Goal: Information Seeking & Learning: Find specific fact

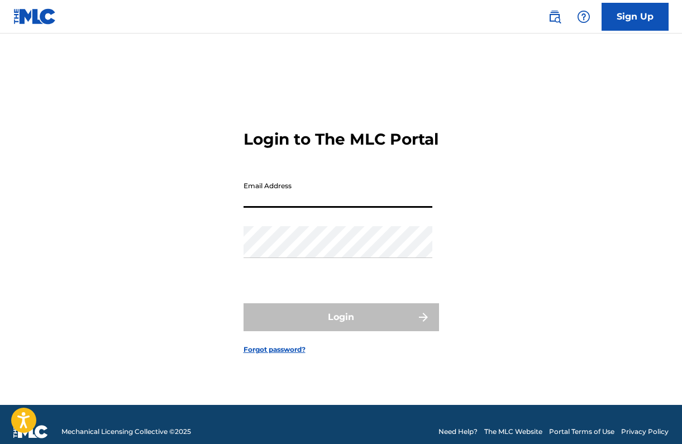
click at [311, 206] on input "Email Address" at bounding box center [338, 192] width 189 height 32
type input "[PERSON_NAME][EMAIL_ADDRESS][DOMAIN_NAME]"
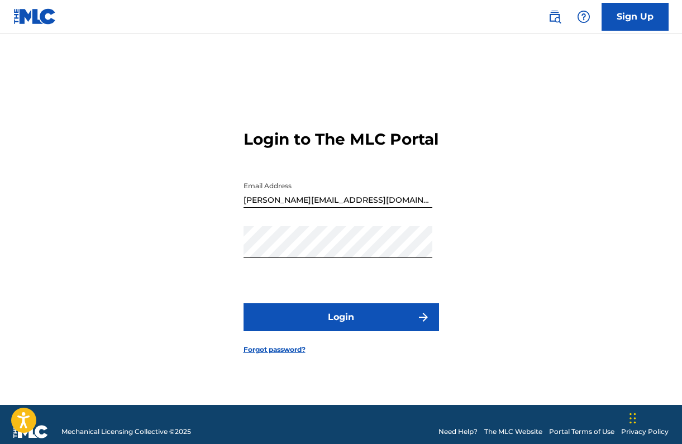
click at [353, 323] on button "Login" at bounding box center [342, 317] width 196 height 28
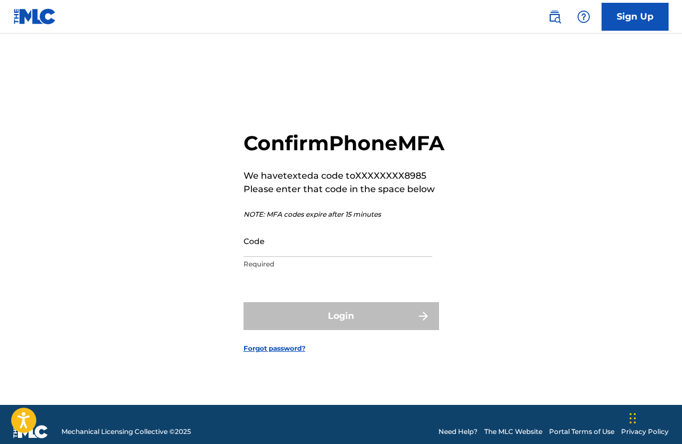
click at [295, 257] on input "Code" at bounding box center [338, 241] width 189 height 32
paste input "670810"
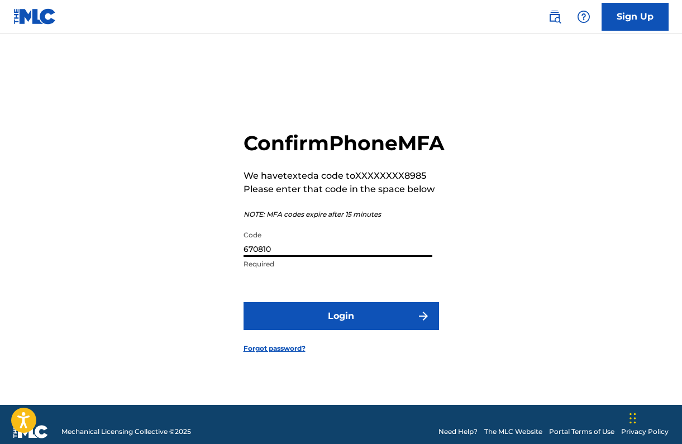
type input "670810"
click at [345, 329] on button "Login" at bounding box center [342, 316] width 196 height 28
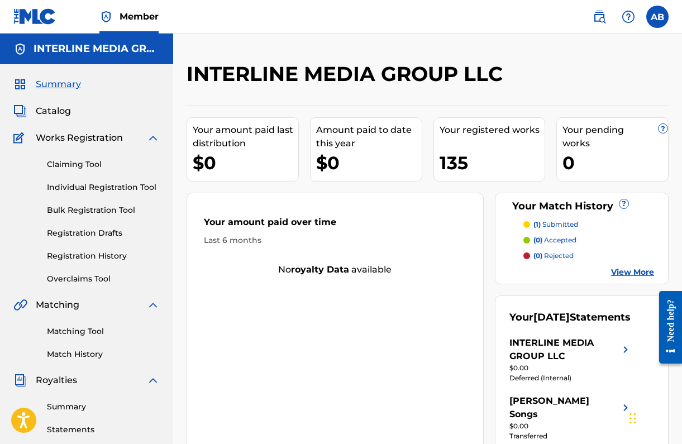
click at [55, 114] on span "Catalog" at bounding box center [53, 111] width 35 height 13
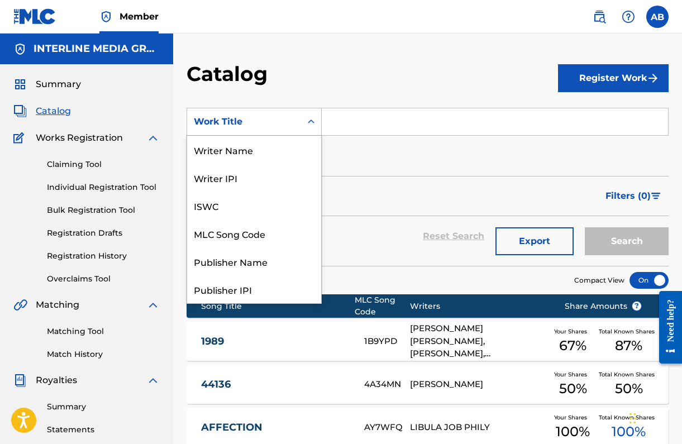
click at [266, 118] on div "Work Title" at bounding box center [244, 121] width 101 height 13
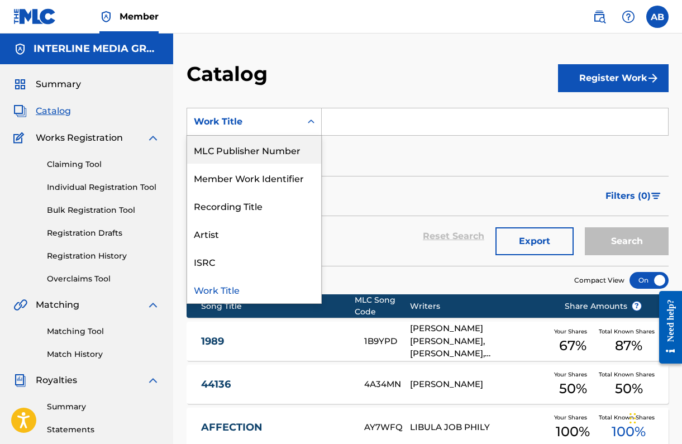
click at [594, 13] on img at bounding box center [599, 16] width 13 height 13
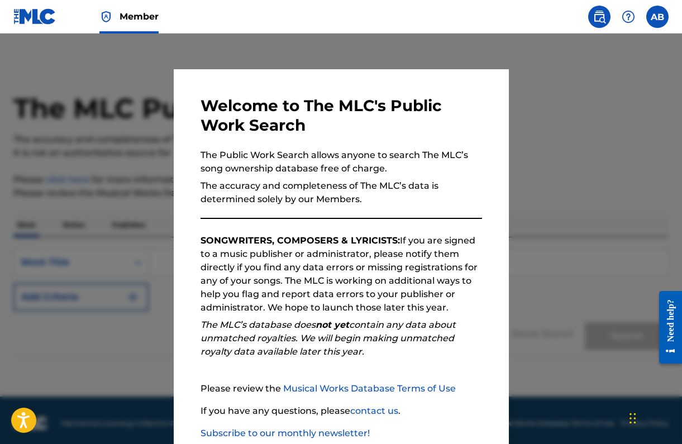
scroll to position [67, 0]
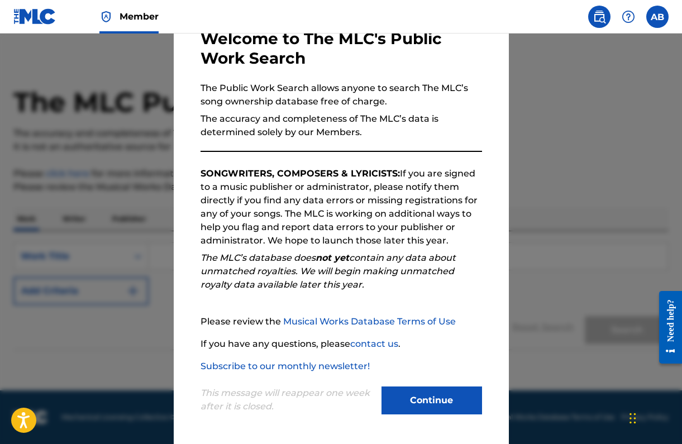
click at [434, 396] on button "Continue" at bounding box center [432, 401] width 101 height 28
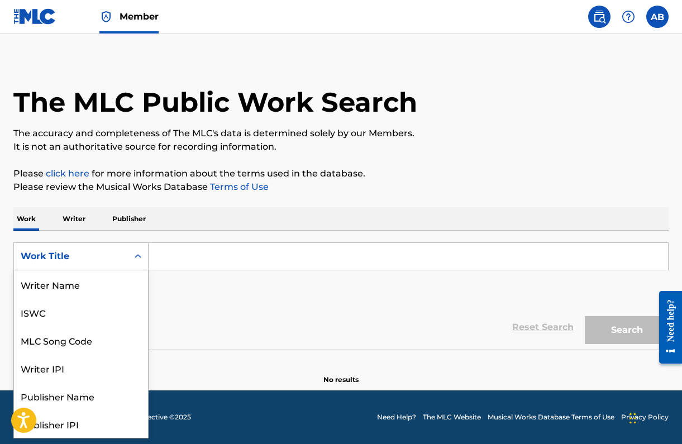
click at [106, 258] on div "Work Title" at bounding box center [71, 256] width 101 height 13
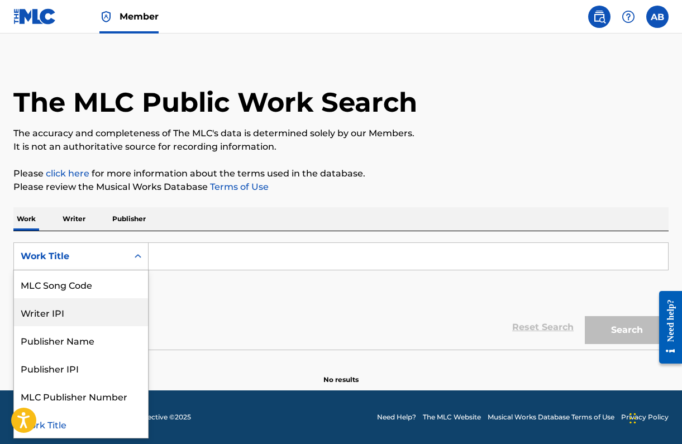
click at [98, 298] on div "Writer IPI" at bounding box center [81, 312] width 134 height 28
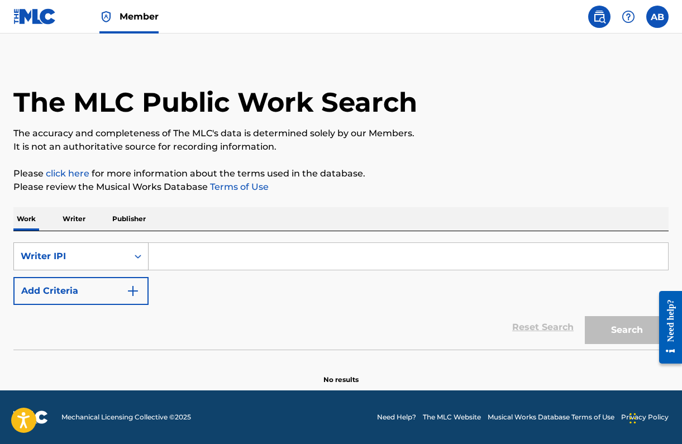
click at [126, 250] on div "Writer IPI" at bounding box center [71, 256] width 114 height 21
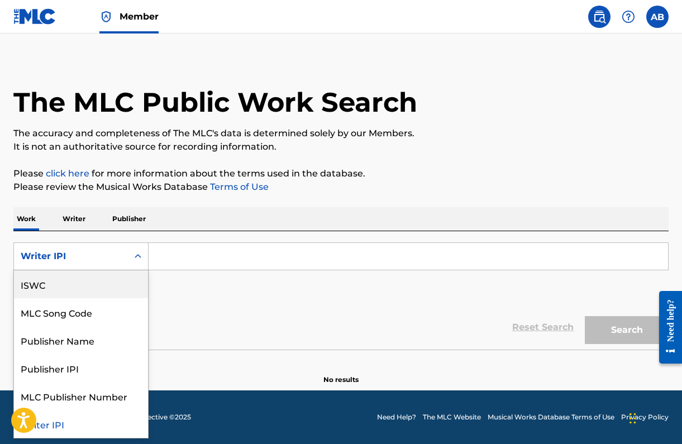
click at [108, 279] on div "ISWC" at bounding box center [81, 284] width 134 height 28
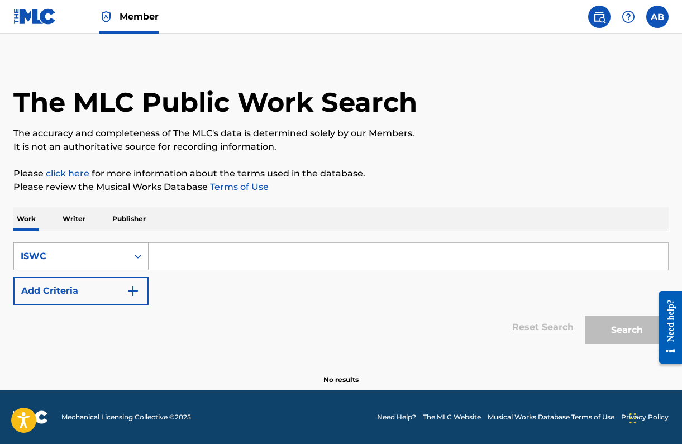
scroll to position [0, 0]
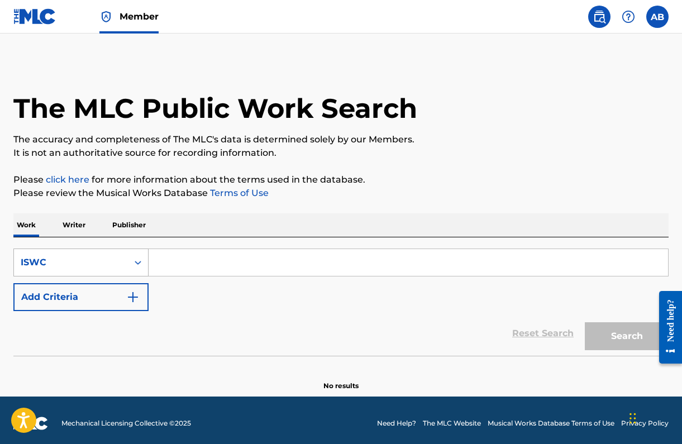
click at [118, 265] on div "ISWC" at bounding box center [71, 262] width 101 height 13
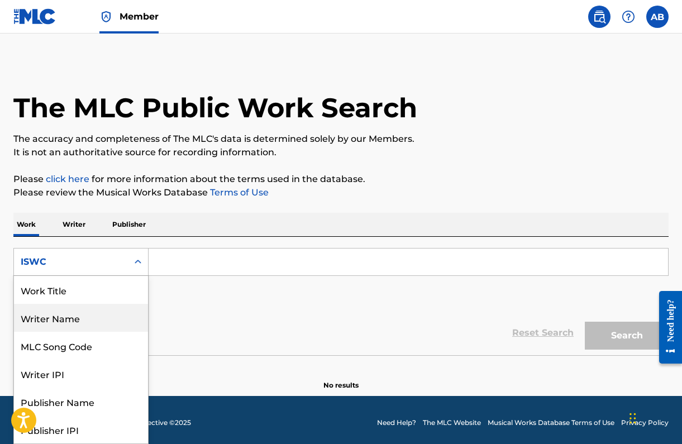
click at [91, 346] on div "MLC Song Code" at bounding box center [81, 346] width 134 height 28
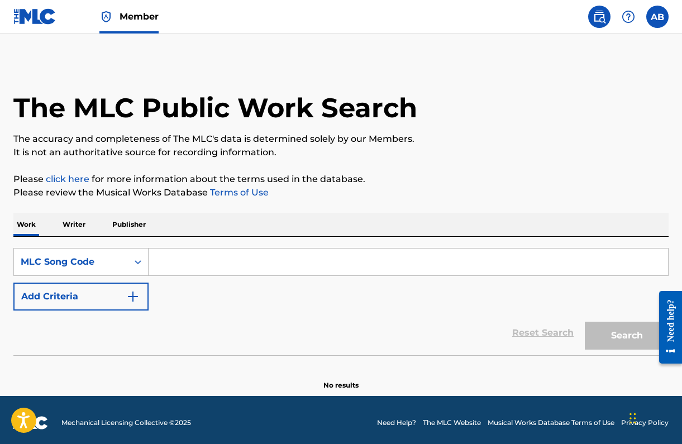
click at [259, 263] on input "Search Form" at bounding box center [409, 262] width 520 height 27
paste input "RC7S5D"
type input "RC7S5D"
click at [627, 336] on button "Search" at bounding box center [627, 336] width 84 height 28
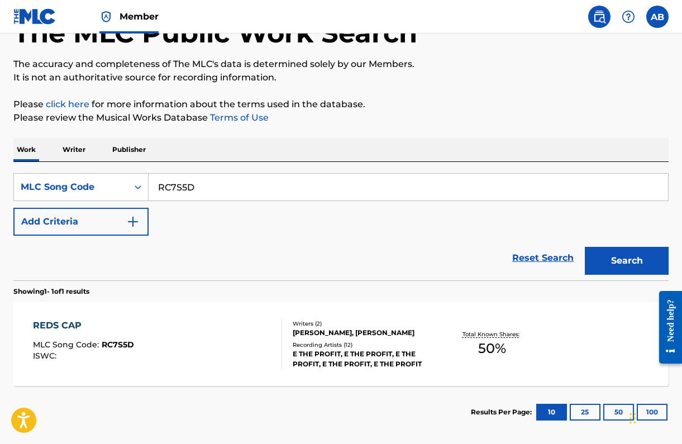
scroll to position [129, 0]
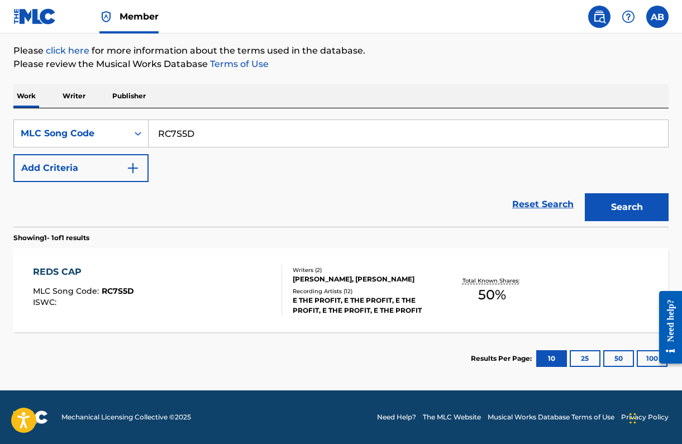
click at [80, 269] on div "REDS CAP" at bounding box center [83, 271] width 101 height 13
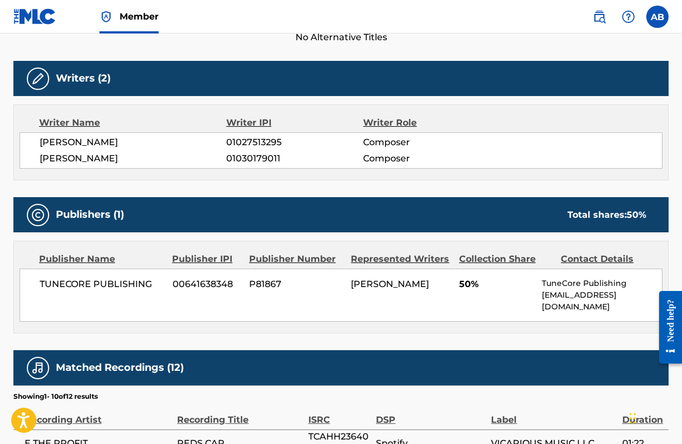
scroll to position [340, 0]
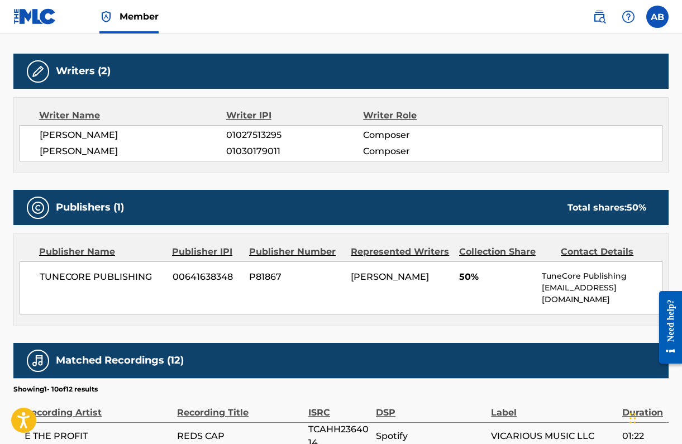
click at [306, 316] on div "Work Detail Member Work Identifier -- MLC Song Code RC7S5D ISWC -- Duration --:…" at bounding box center [341, 300] width 656 height 883
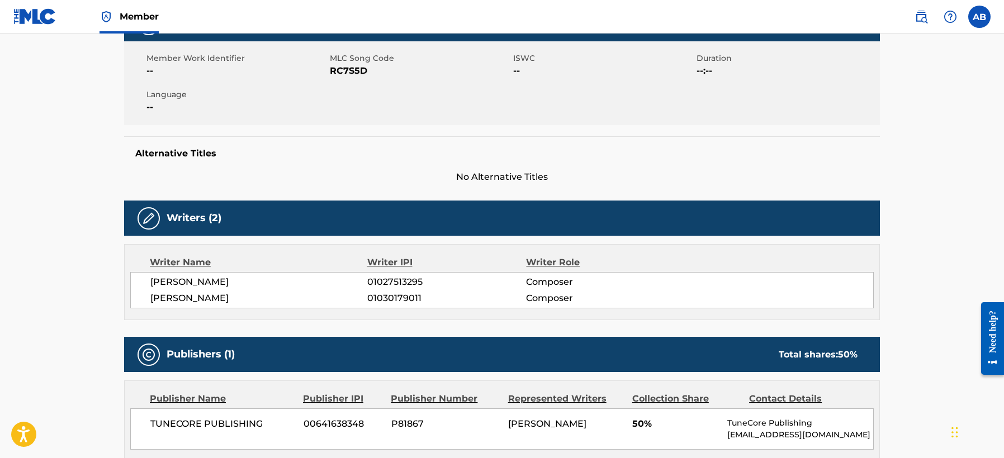
scroll to position [0, 0]
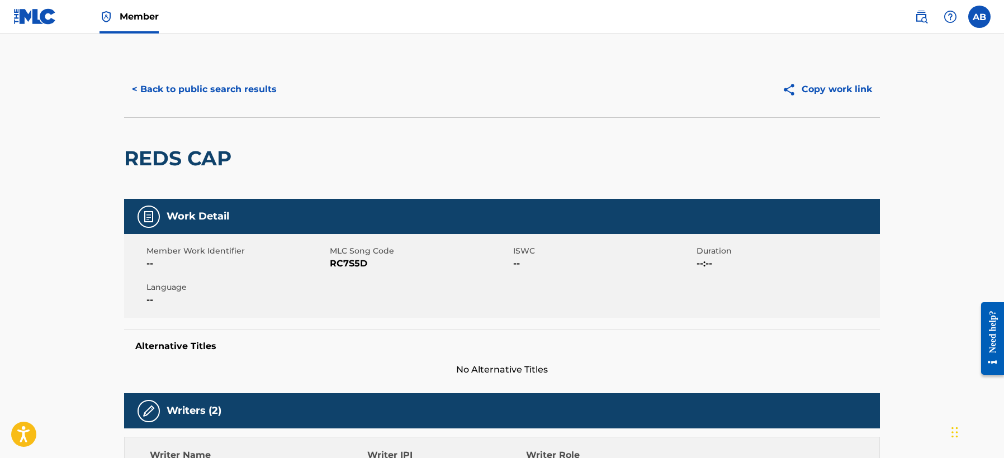
click at [217, 88] on button "< Back to public search results" at bounding box center [204, 89] width 160 height 28
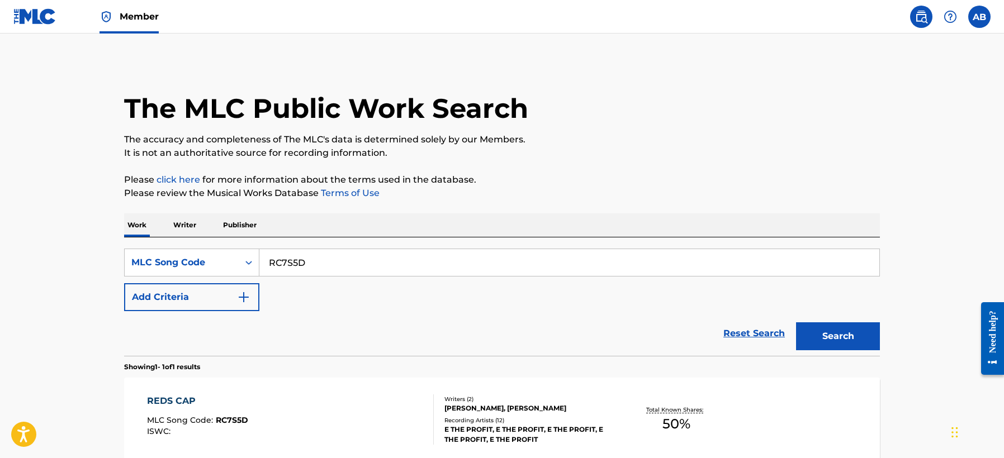
scroll to position [86, 0]
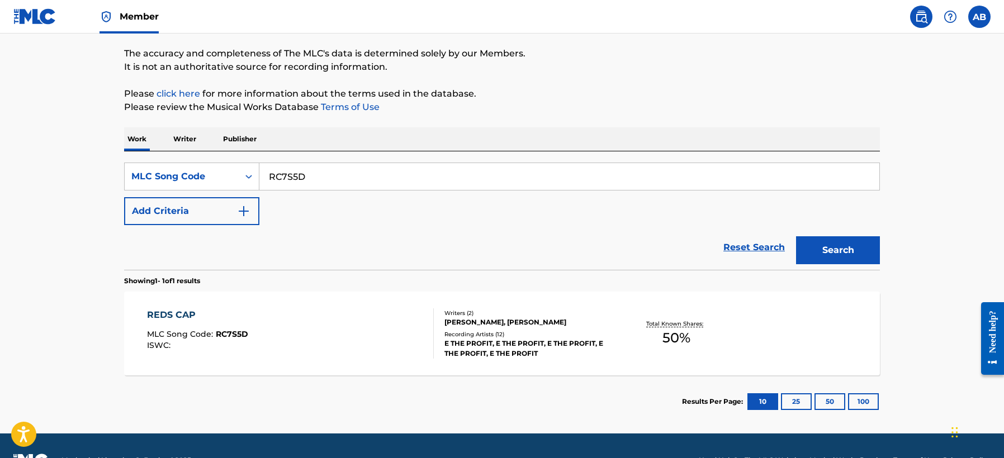
click at [260, 175] on input "RC7S5D" at bounding box center [569, 176] width 620 height 27
click at [281, 180] on input "RC7S5D" at bounding box center [569, 176] width 620 height 27
drag, startPoint x: 281, startPoint y: 180, endPoint x: 289, endPoint y: 183, distance: 8.5
click at [281, 180] on input "RC7S5D" at bounding box center [569, 176] width 620 height 27
paste input "SC0OWN"
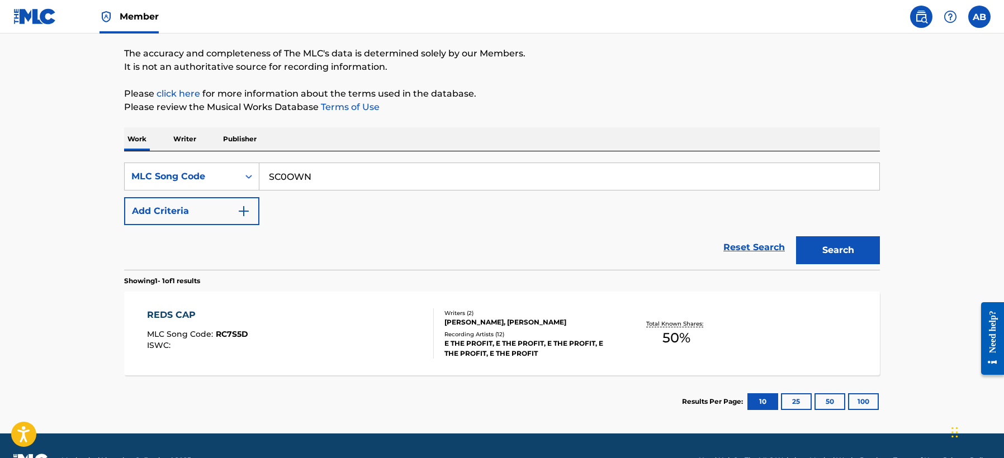
type input "SC0OWN"
click at [682, 261] on button "Search" at bounding box center [838, 250] width 84 height 28
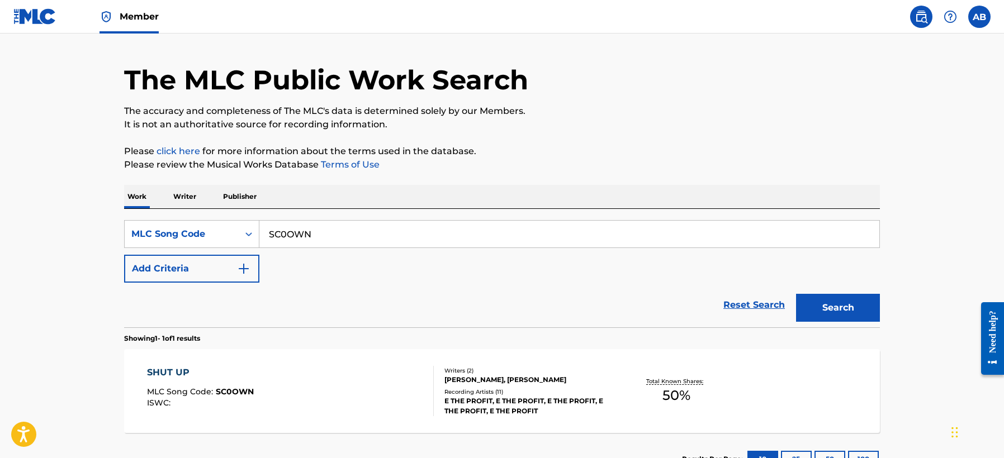
scroll to position [86, 0]
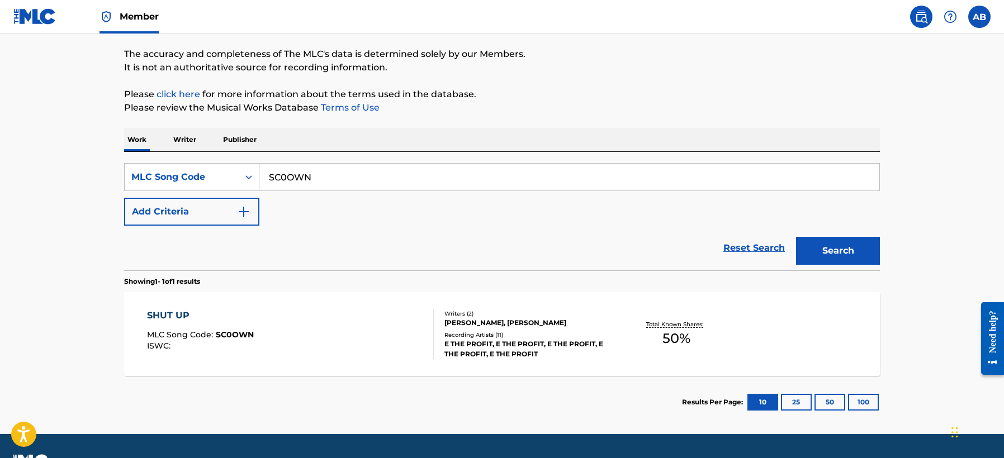
click at [170, 315] on div "SHUT UP" at bounding box center [200, 315] width 107 height 13
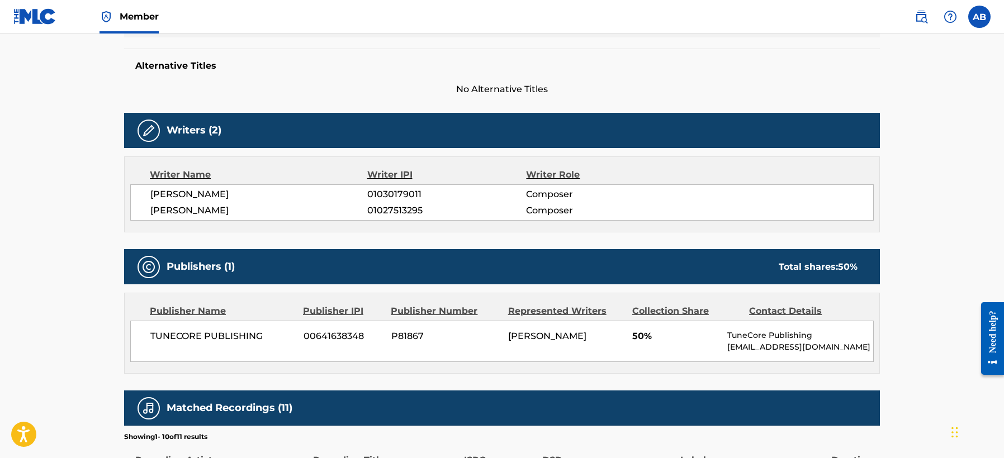
scroll to position [295, 0]
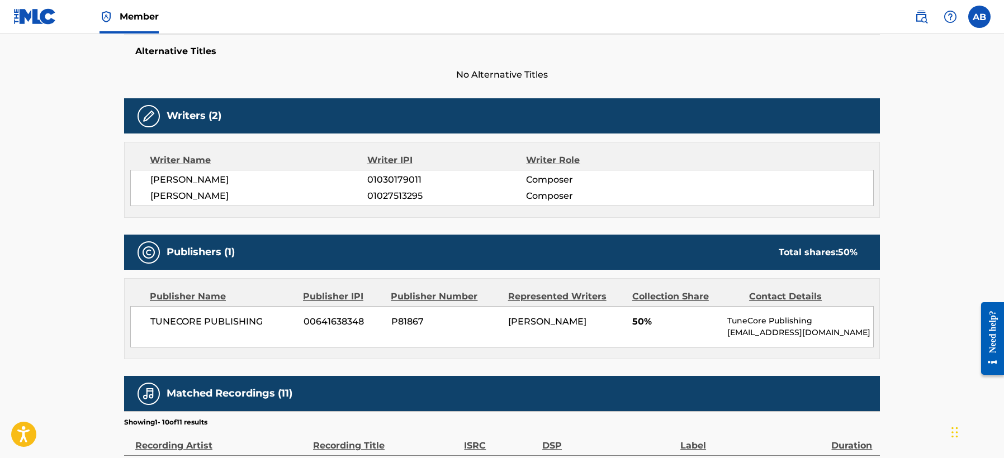
click at [473, 347] on div "Publisher Name Publisher IPI Publisher Number Represented Writers Collection Sh…" at bounding box center [502, 319] width 754 height 80
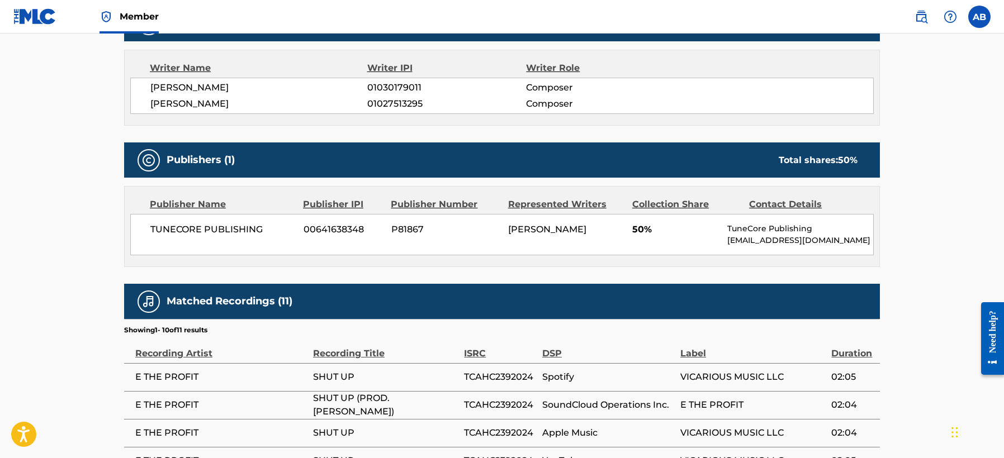
scroll to position [0, 0]
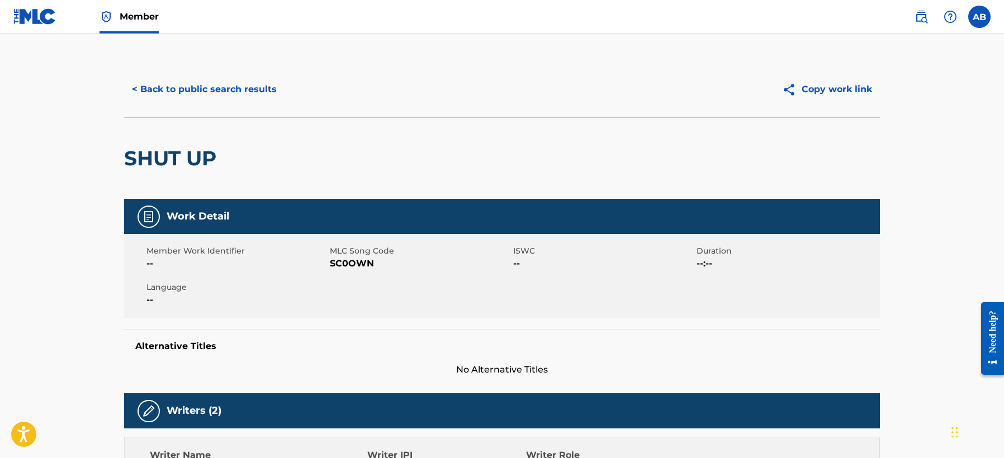
click at [682, 151] on div "SHUT UP" at bounding box center [502, 158] width 756 height 82
click at [682, 13] on img at bounding box center [920, 16] width 13 height 13
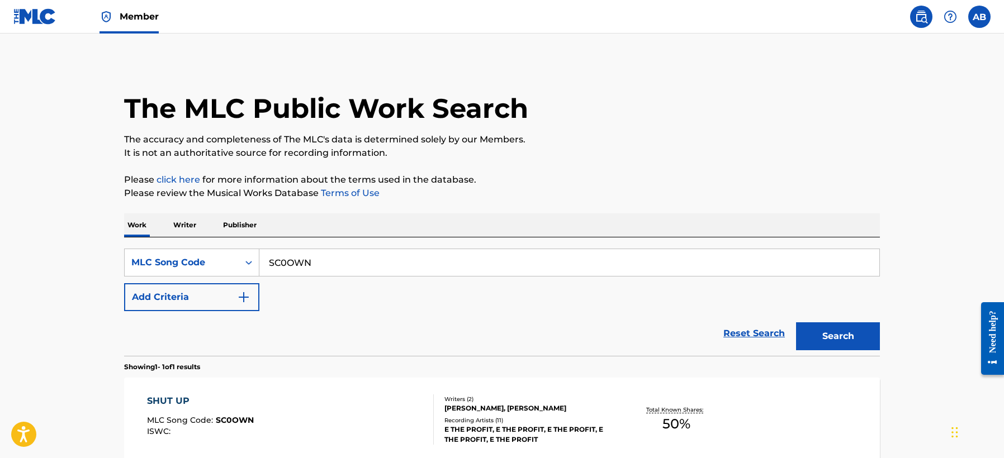
click at [466, 270] on input "SC0OWN" at bounding box center [569, 262] width 620 height 27
paste input "BB1B3A"
type input "BB1B3A"
click at [682, 330] on button "Search" at bounding box center [838, 336] width 84 height 28
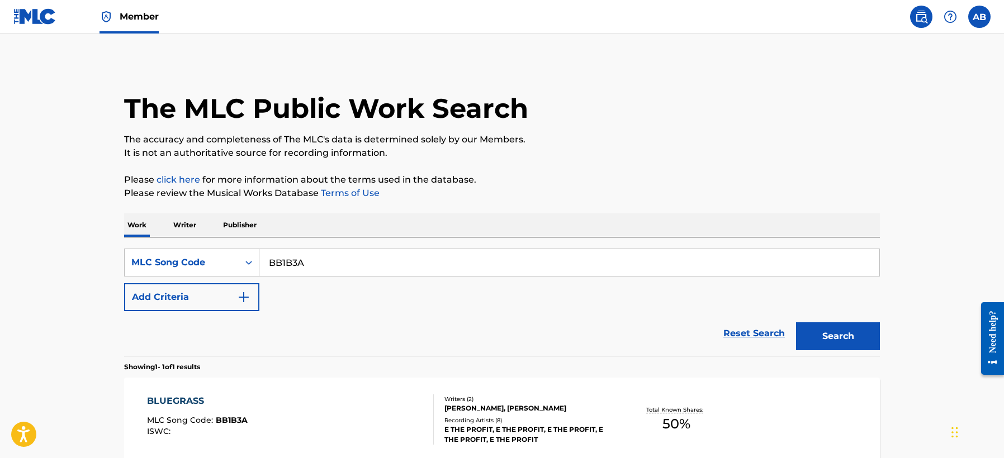
scroll to position [115, 0]
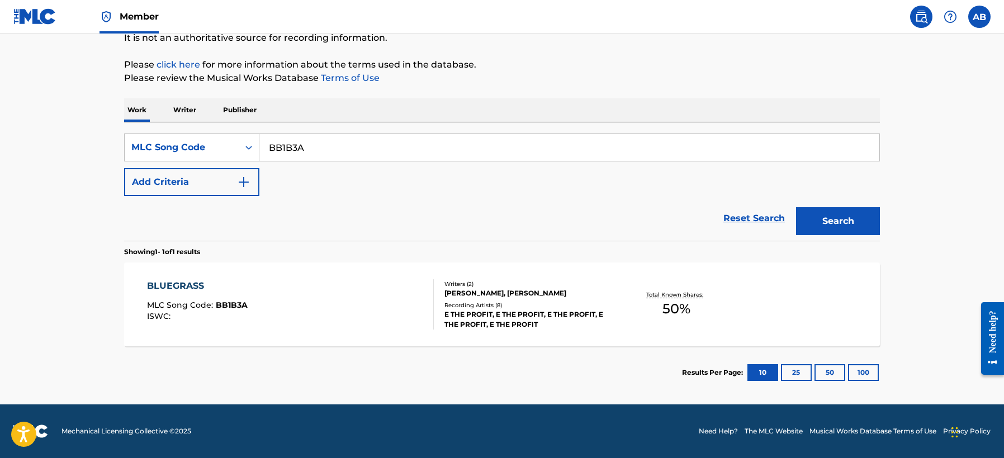
click at [204, 280] on div "BLUEGRASS" at bounding box center [197, 285] width 101 height 13
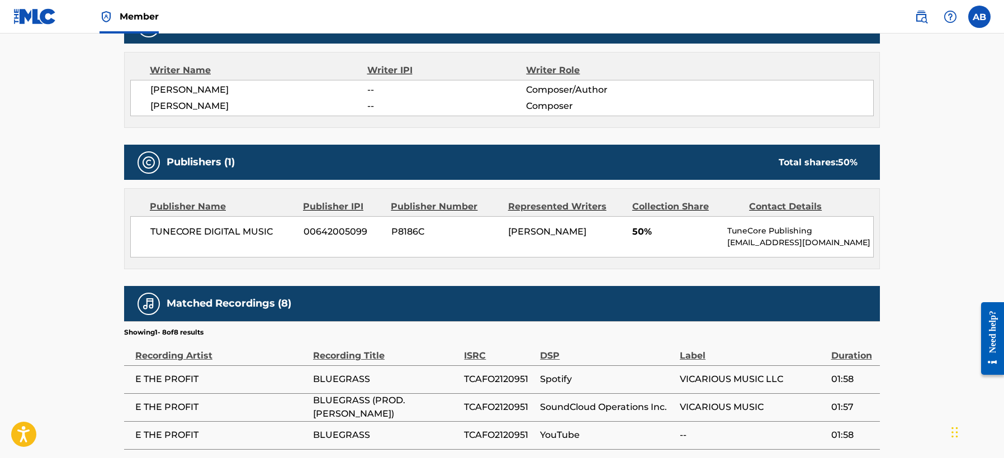
scroll to position [392, 0]
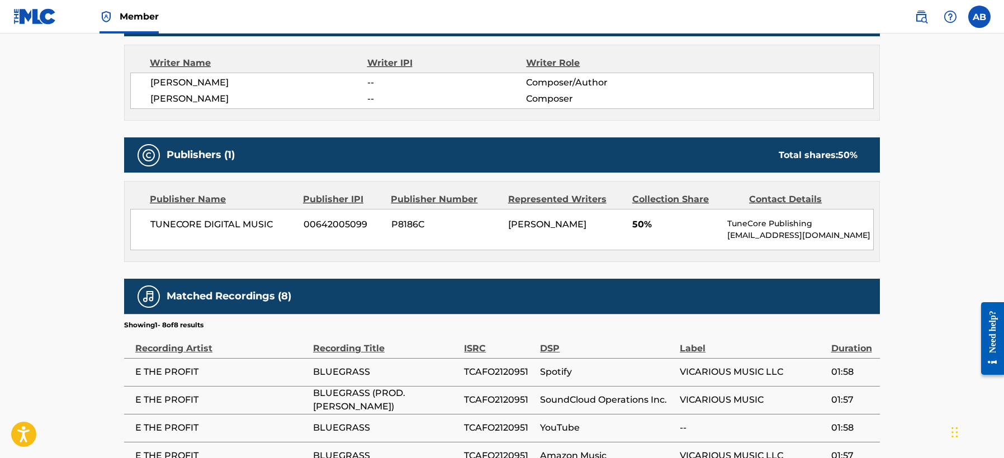
drag, startPoint x: 454, startPoint y: 272, endPoint x: 493, endPoint y: 259, distance: 41.2
click at [455, 271] on div "Work Detail Member Work Identifier -- MLC Song Code BB1B3A ISWC -- Duration --:…" at bounding box center [502, 201] width 756 height 789
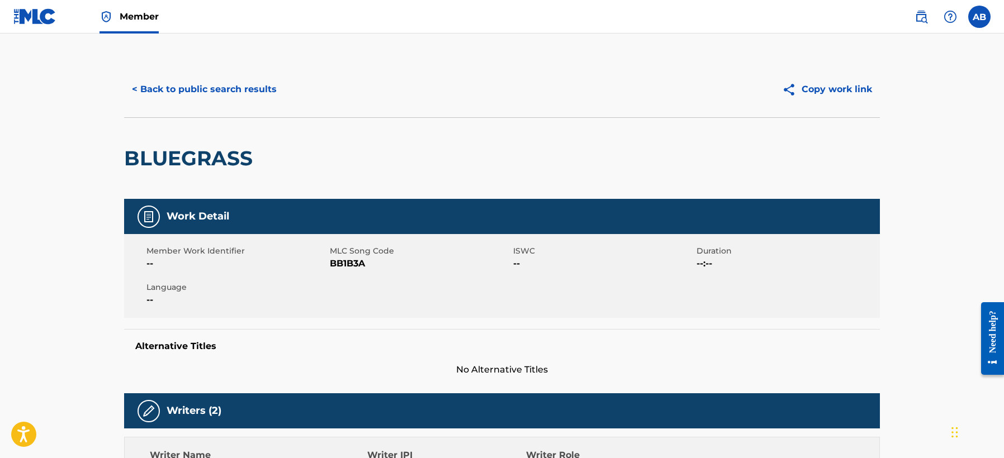
scroll to position [336, 0]
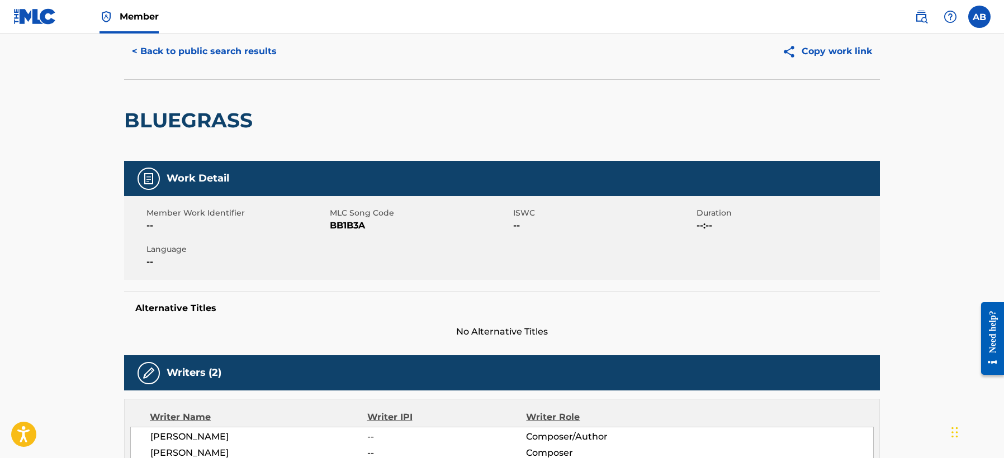
click at [157, 51] on button "< Back to public search results" at bounding box center [204, 51] width 160 height 28
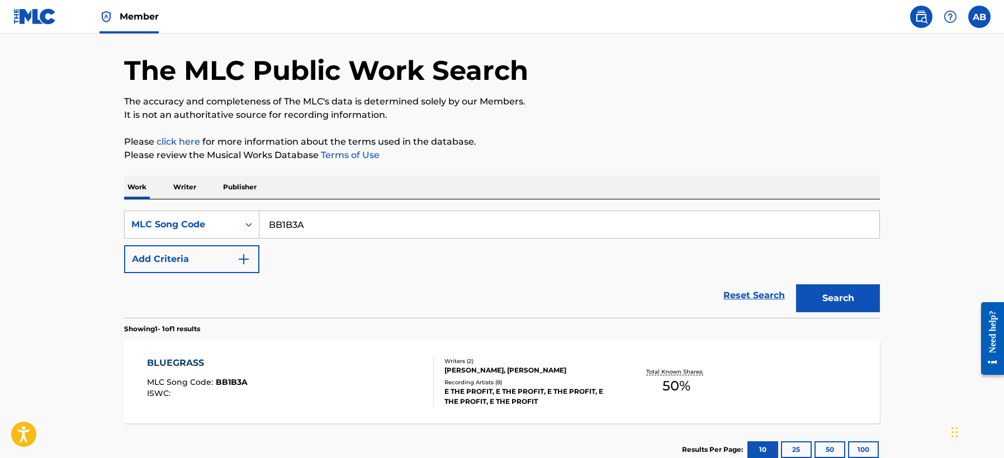
scroll to position [86, 0]
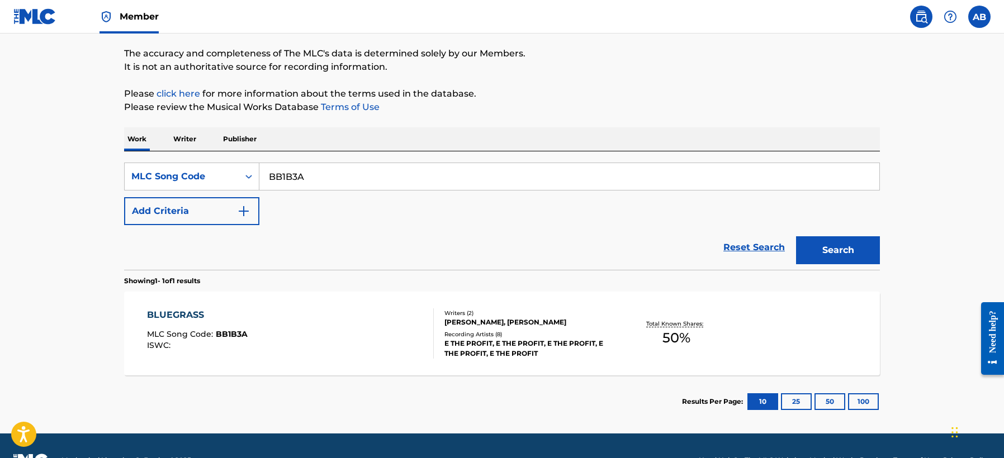
click at [305, 173] on input "BB1B3A" at bounding box center [569, 176] width 620 height 27
click at [282, 173] on input "BB1B3A" at bounding box center [569, 176] width 620 height 27
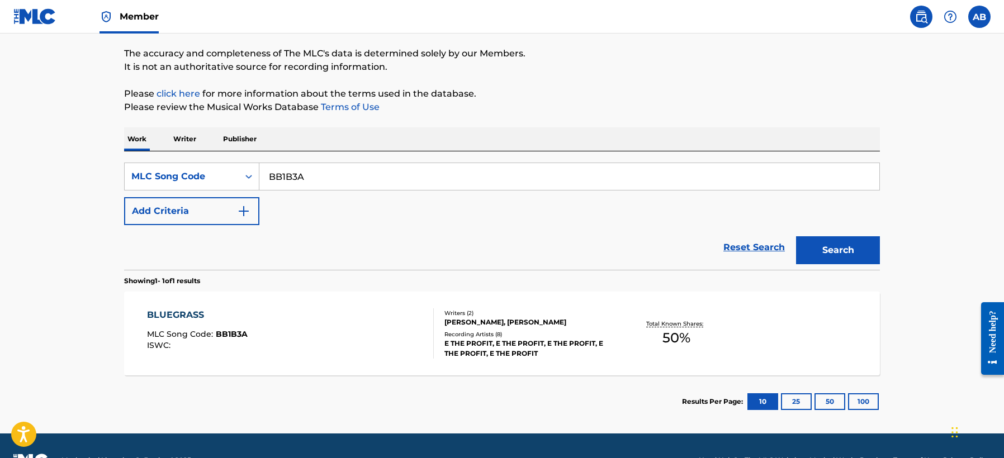
paste input "ZX"
type input "BB1BZX"
click at [682, 257] on button "Search" at bounding box center [838, 250] width 84 height 28
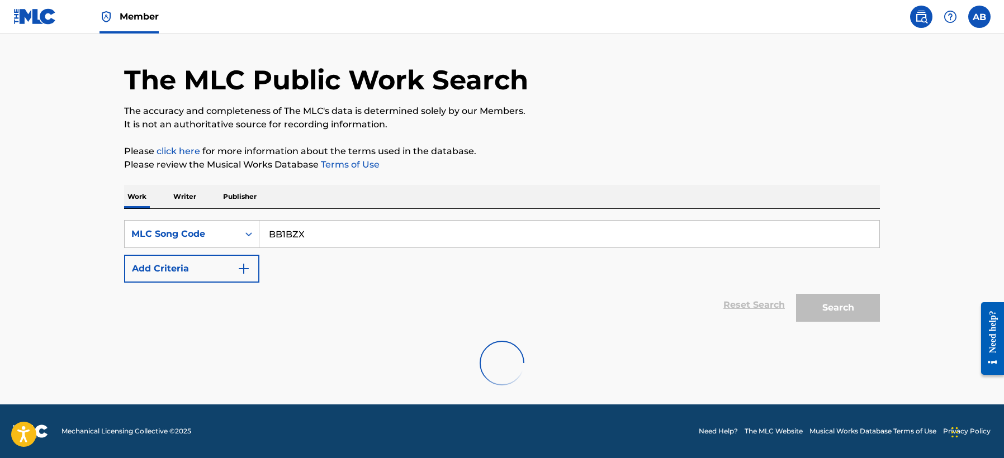
click at [682, 153] on main "The MLC Public Work Search The accuracy and completeness of The MLC's data is d…" at bounding box center [502, 205] width 1004 height 400
click at [179, 119] on p "It is not an authoritative source for recording information." at bounding box center [502, 124] width 756 height 13
click at [369, 238] on input "BB1BZX" at bounding box center [569, 234] width 620 height 27
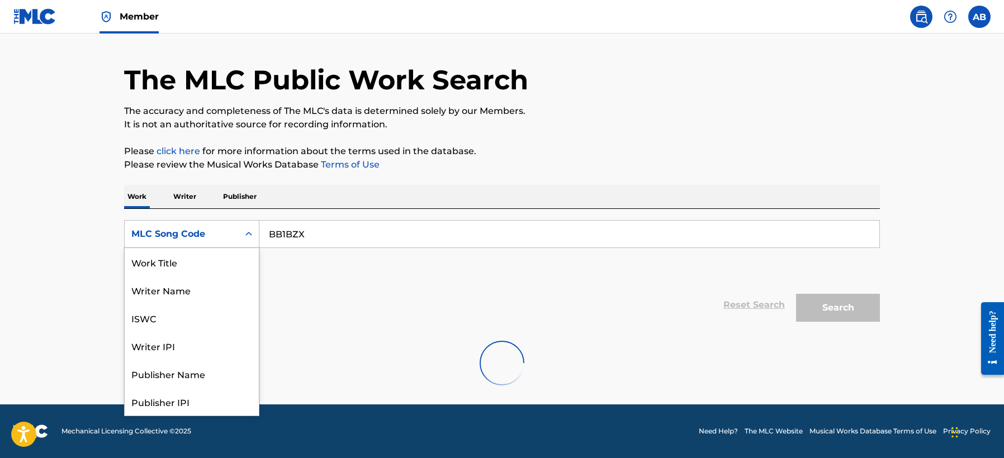
click at [232, 232] on div "MLC Song Code" at bounding box center [182, 234] width 114 height 21
click at [200, 397] on div at bounding box center [502, 363] width 756 height 72
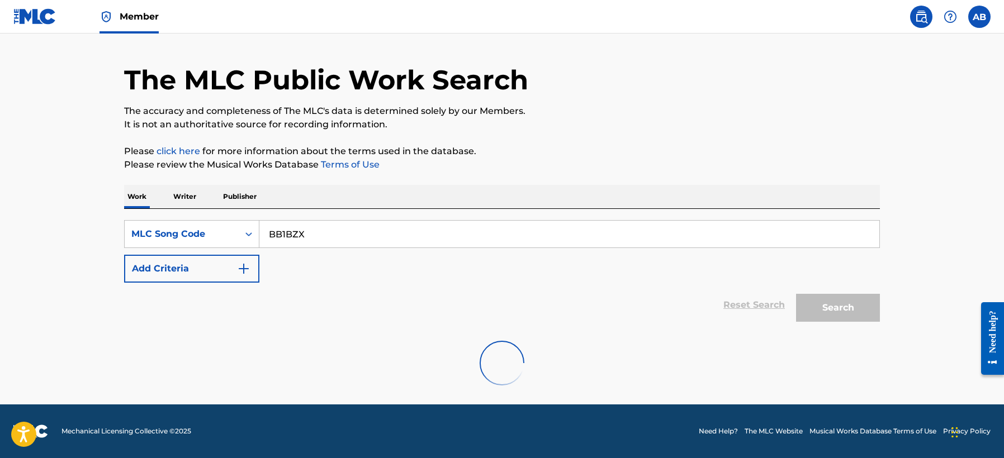
click at [321, 237] on input "BB1BZX" at bounding box center [569, 234] width 620 height 27
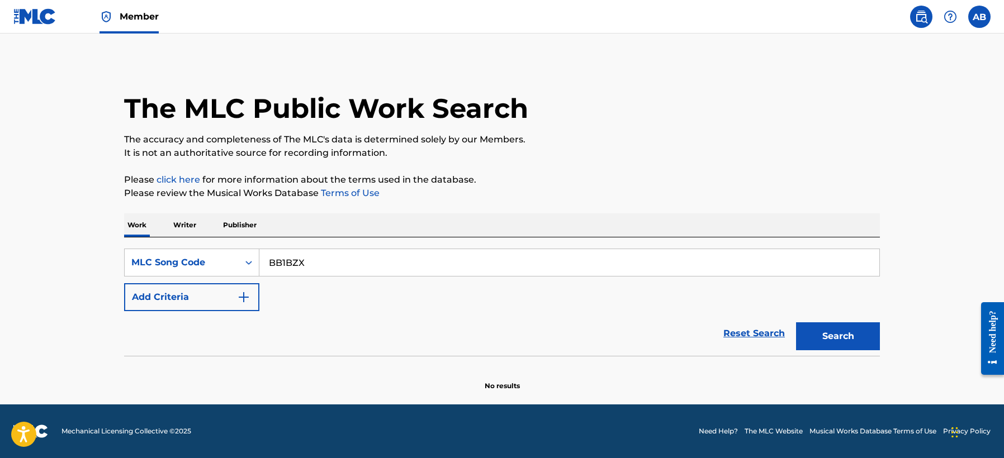
scroll to position [0, 0]
click at [682, 330] on button "Search" at bounding box center [838, 336] width 84 height 28
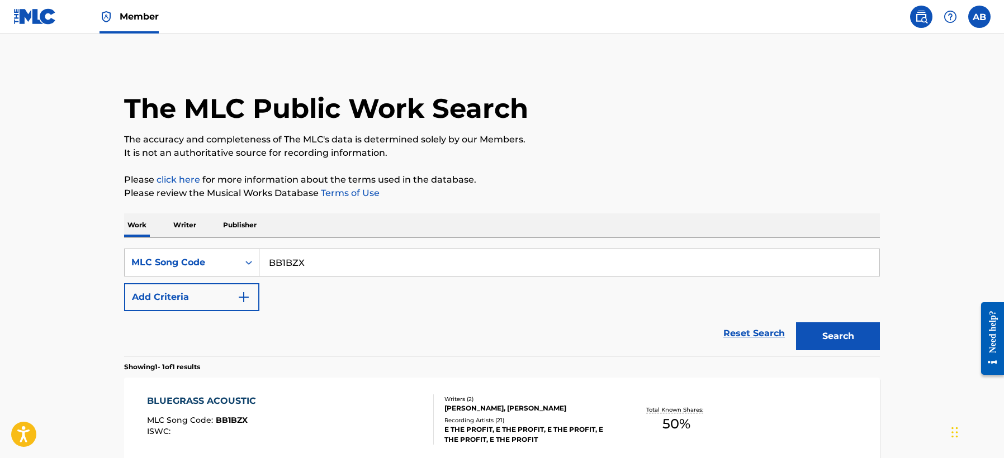
scroll to position [115, 0]
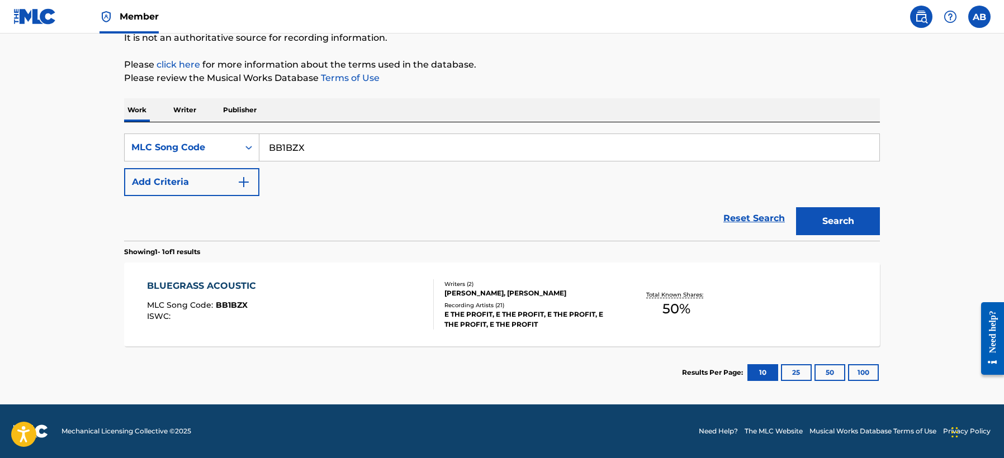
click at [222, 287] on div "BLUEGRASS ACOUSTIC" at bounding box center [204, 285] width 115 height 13
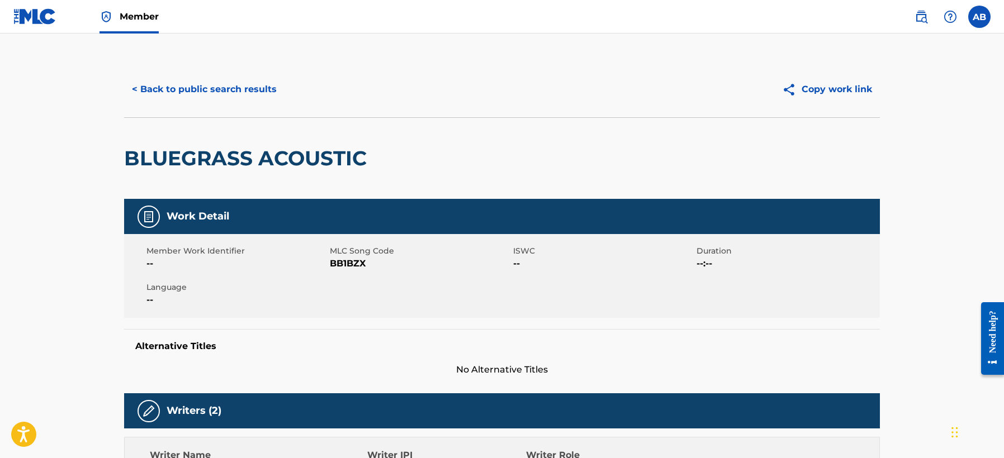
click at [431, 157] on div "BLUEGRASS ACOUSTIC" at bounding box center [502, 158] width 756 height 82
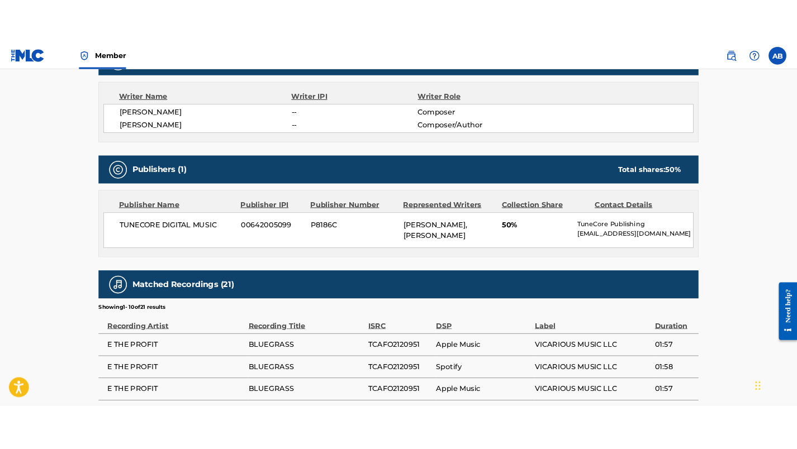
scroll to position [309, 0]
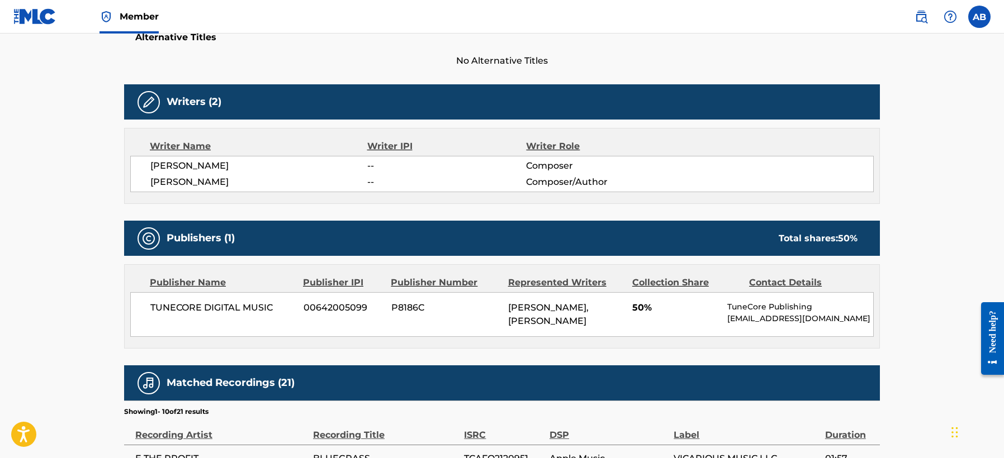
drag, startPoint x: 683, startPoint y: 11, endPoint x: 580, endPoint y: 4, distance: 104.1
click at [681, 12] on nav "Member AB AB Ace Burgess [EMAIL_ADDRESS][DOMAIN_NAME] Notification Preferences …" at bounding box center [502, 17] width 1004 height 34
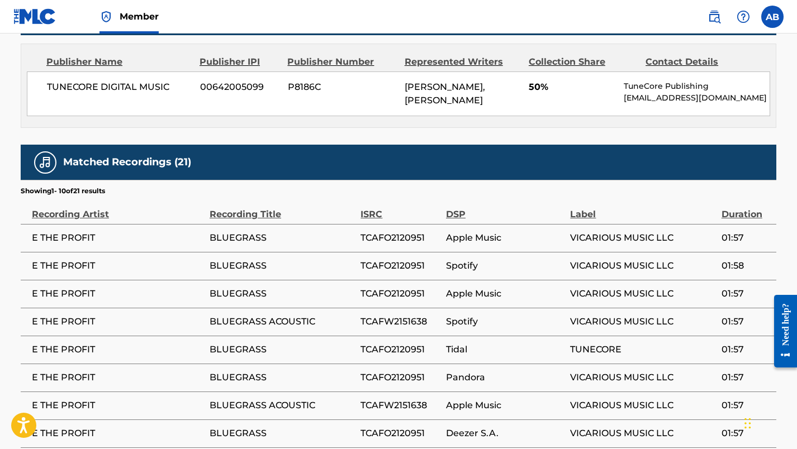
click at [470, 126] on div "Publisher Name Publisher IPI Publisher Number Represented Writers Collection Sh…" at bounding box center [399, 86] width 756 height 84
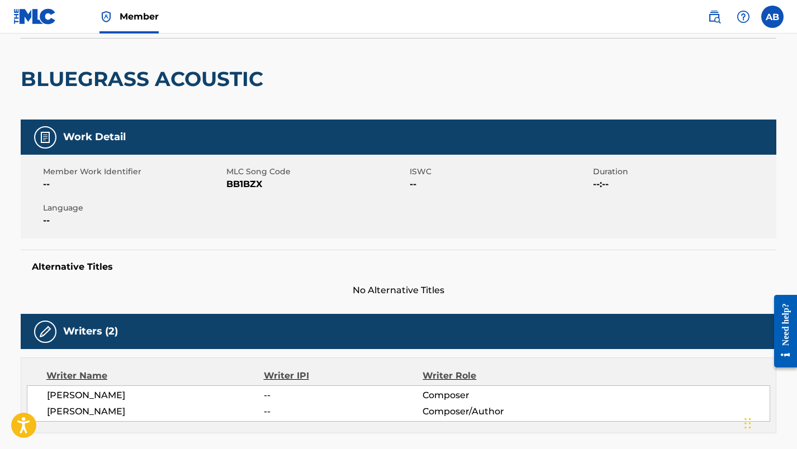
scroll to position [0, 0]
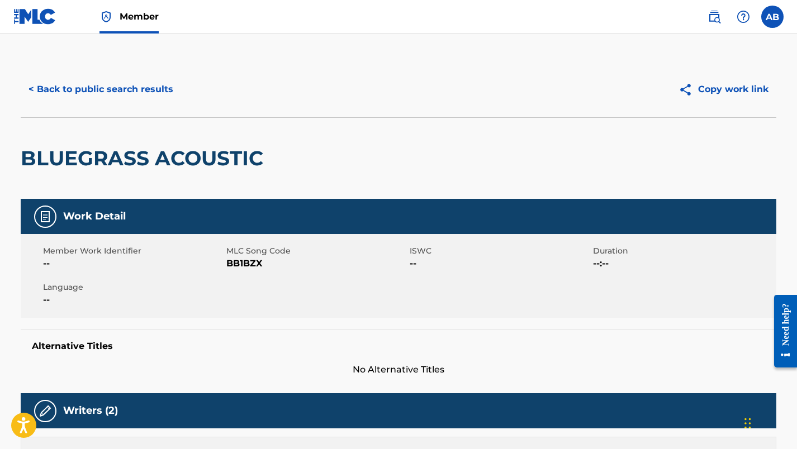
click at [396, 170] on div "BLUEGRASS ACOUSTIC" at bounding box center [399, 158] width 756 height 82
click at [505, 172] on div "BLUEGRASS ACOUSTIC" at bounding box center [399, 158] width 756 height 82
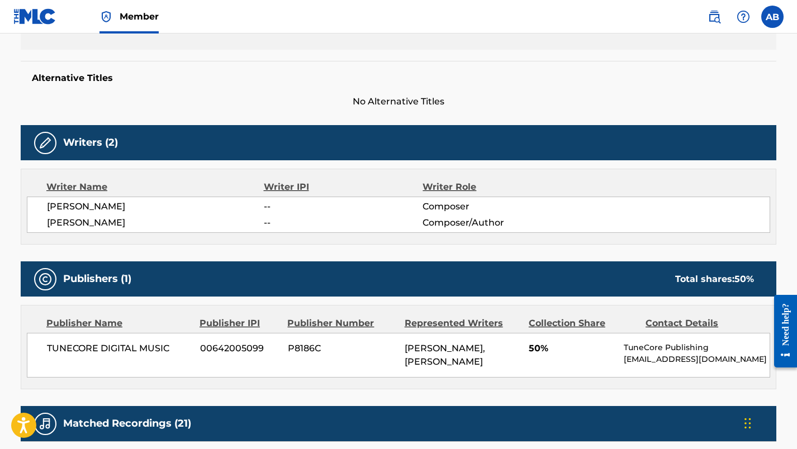
scroll to position [474, 0]
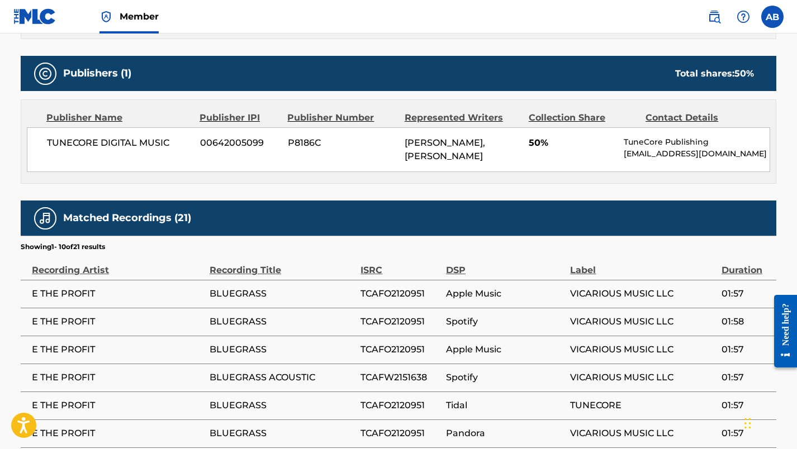
click at [416, 198] on div "Work Detail Member Work Identifier -- MLC Song Code BB1BZX ISWC -- Duration --:…" at bounding box center [399, 162] width 756 height 875
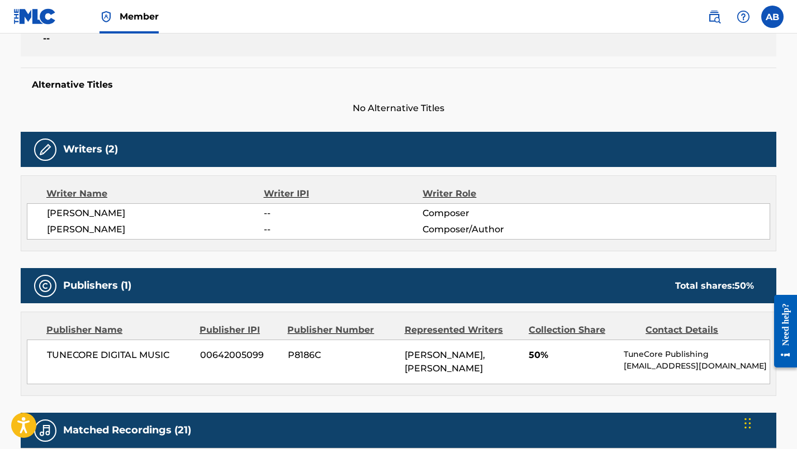
scroll to position [184, 0]
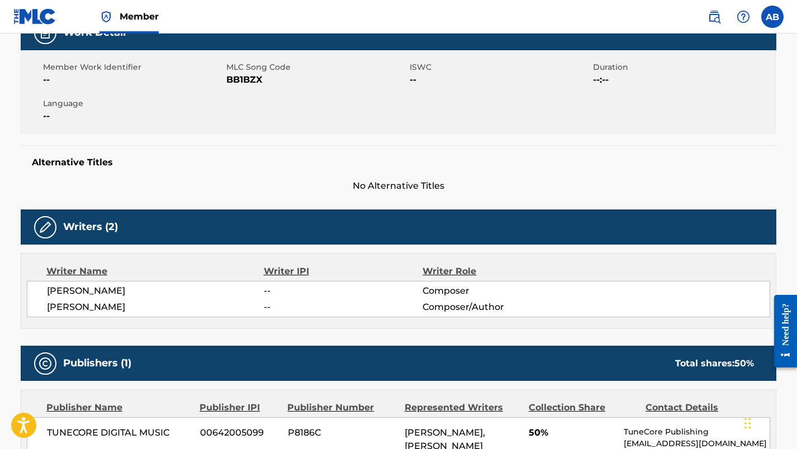
click at [471, 158] on h5 "Alternative Titles" at bounding box center [398, 162] width 733 height 11
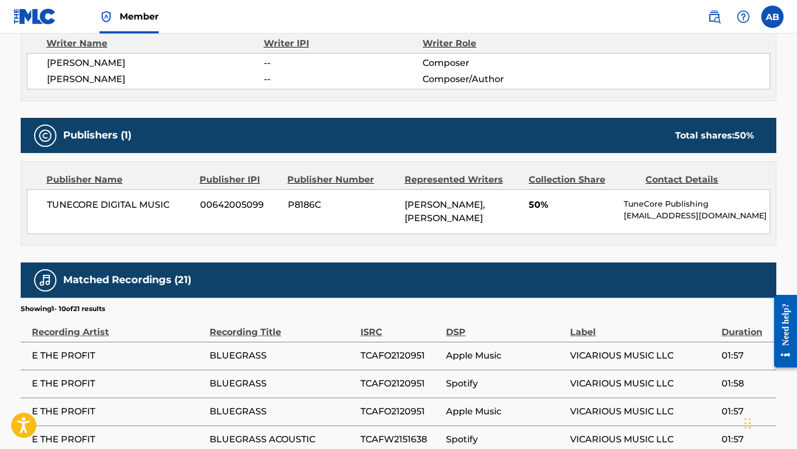
scroll to position [535, 0]
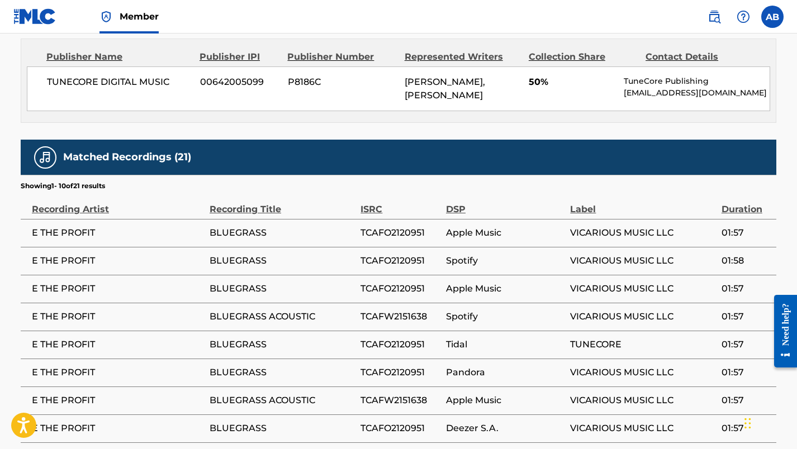
click at [478, 127] on div "Work Detail Member Work Identifier -- MLC Song Code BB1BZX ISWC -- Duration --:…" at bounding box center [399, 101] width 756 height 875
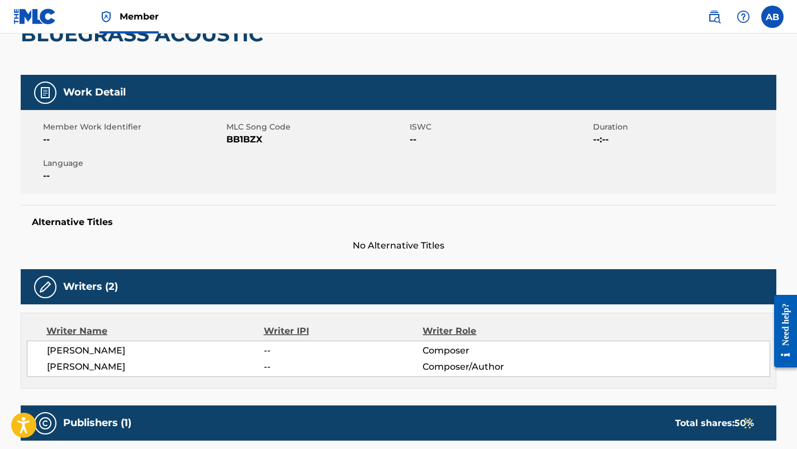
scroll to position [0, 0]
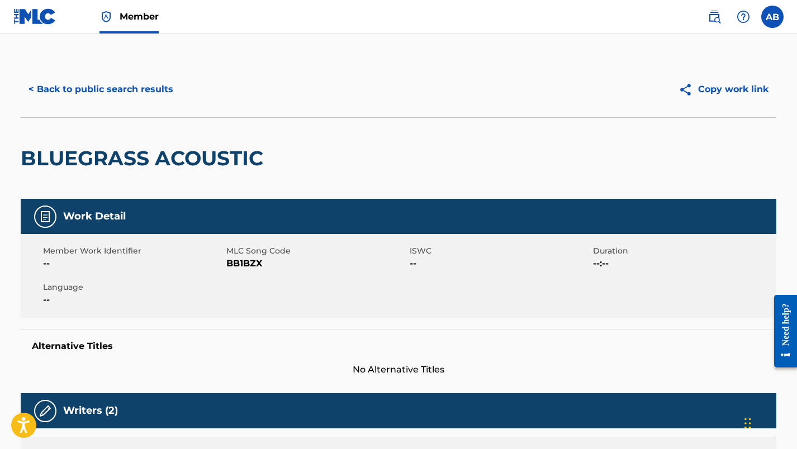
click at [407, 158] on div "BLUEGRASS ACOUSTIC" at bounding box center [399, 158] width 756 height 82
click at [102, 89] on button "< Back to public search results" at bounding box center [101, 89] width 160 height 28
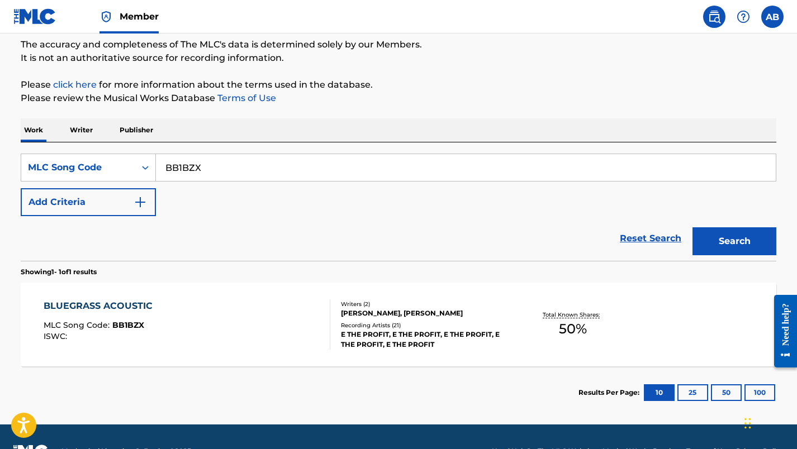
click at [230, 174] on input "BB1BZX" at bounding box center [466, 167] width 620 height 27
click at [231, 174] on input "BB1BZX" at bounding box center [466, 167] width 620 height 27
paste input "RC7S5D"
paste input "Search Form"
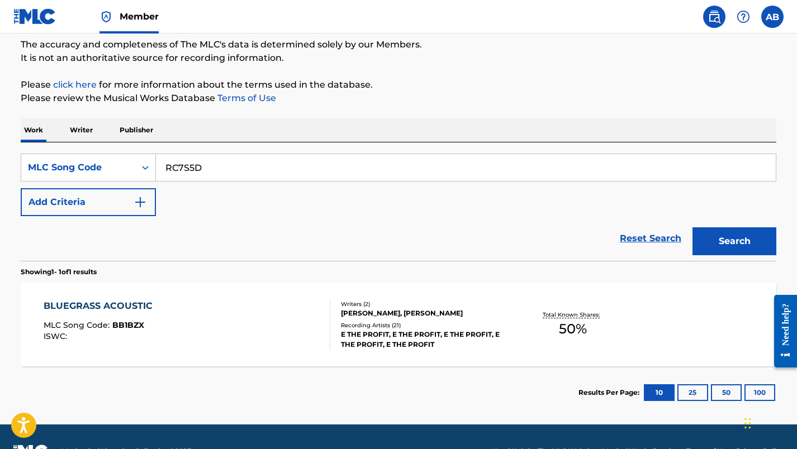
type input "RC7S5D"
click at [682, 241] on button "Search" at bounding box center [734, 241] width 84 height 28
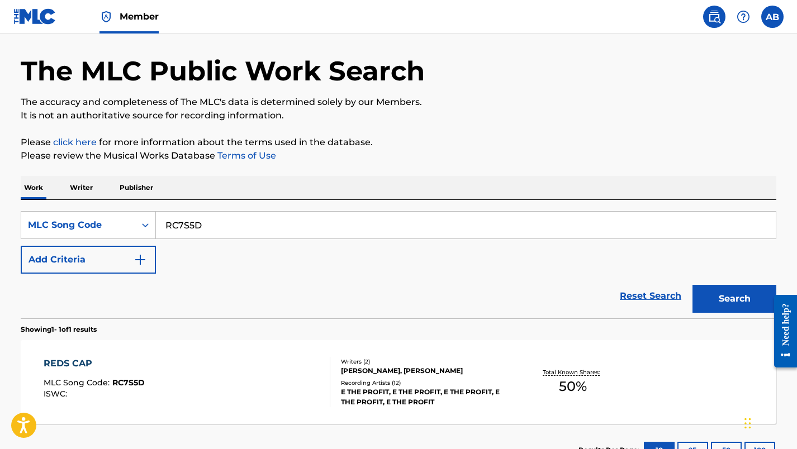
scroll to position [124, 0]
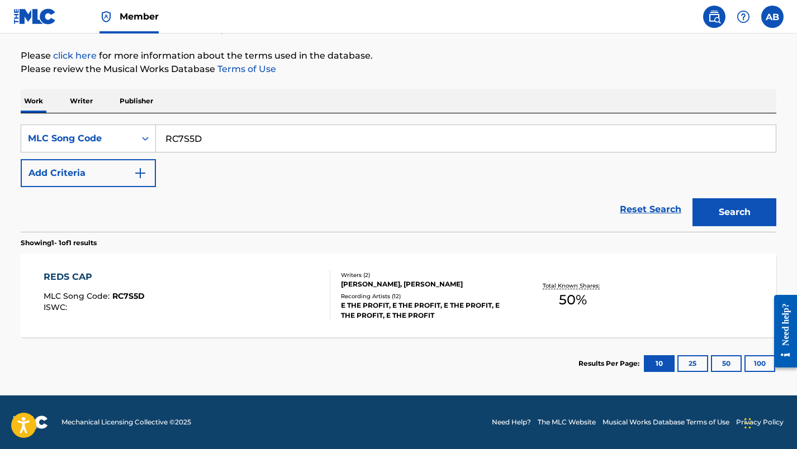
click at [70, 274] on div "REDS CAP" at bounding box center [94, 276] width 101 height 13
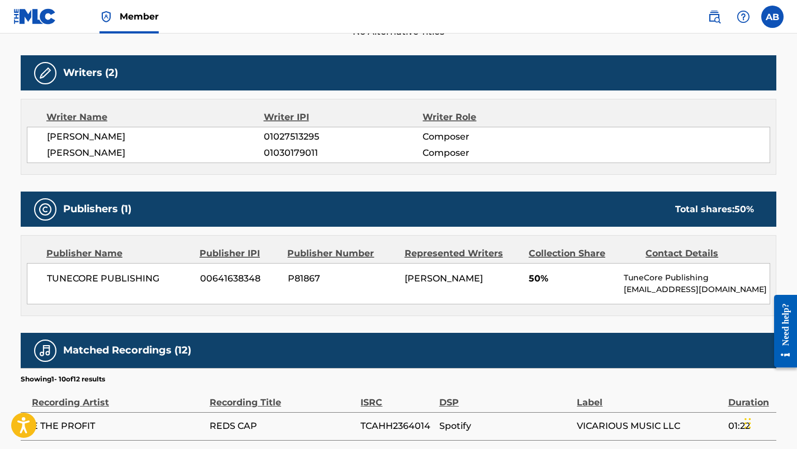
scroll to position [345, 0]
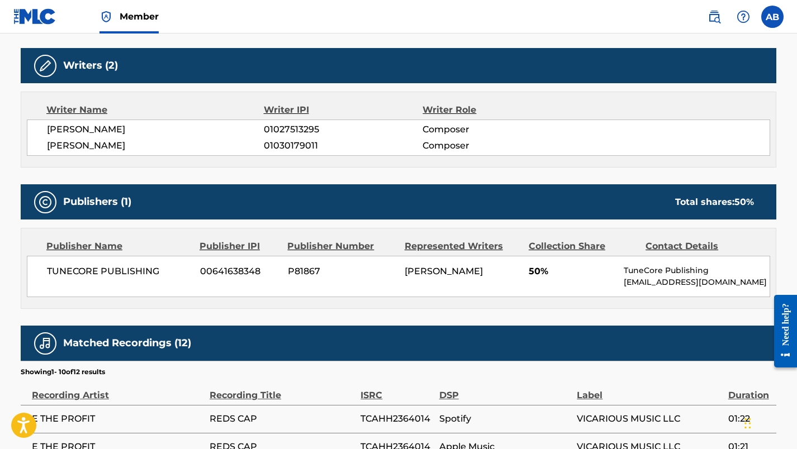
click at [485, 191] on div "Publishers (1) Total shares: 50 %" at bounding box center [399, 201] width 756 height 35
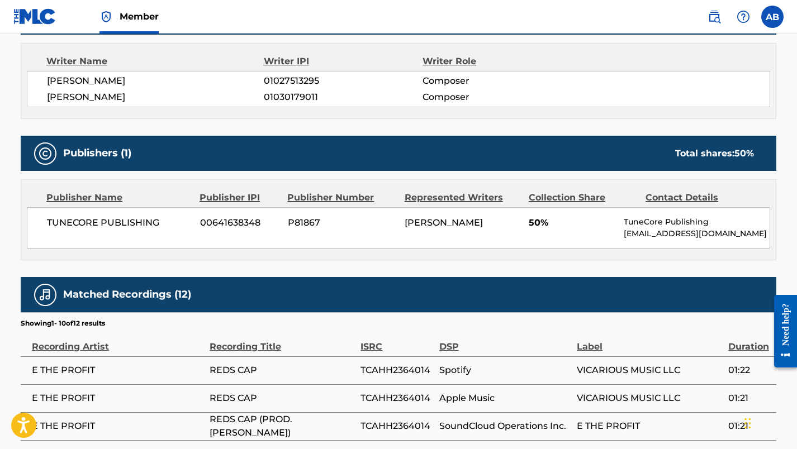
scroll to position [429, 0]
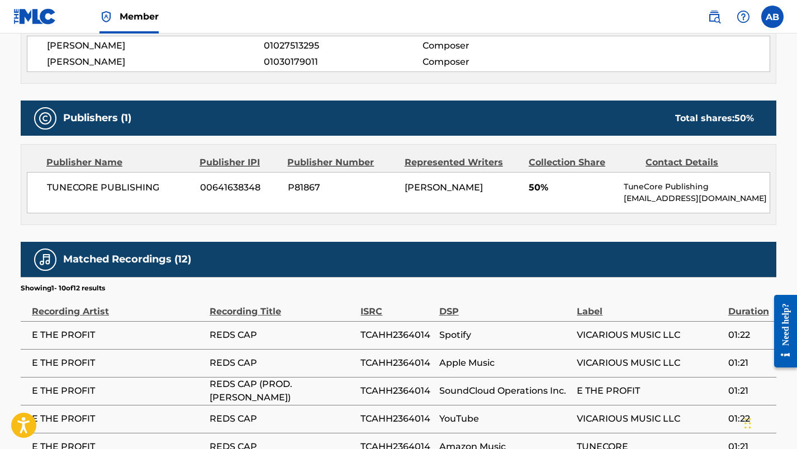
click at [304, 187] on span "P81867" at bounding box center [342, 187] width 108 height 13
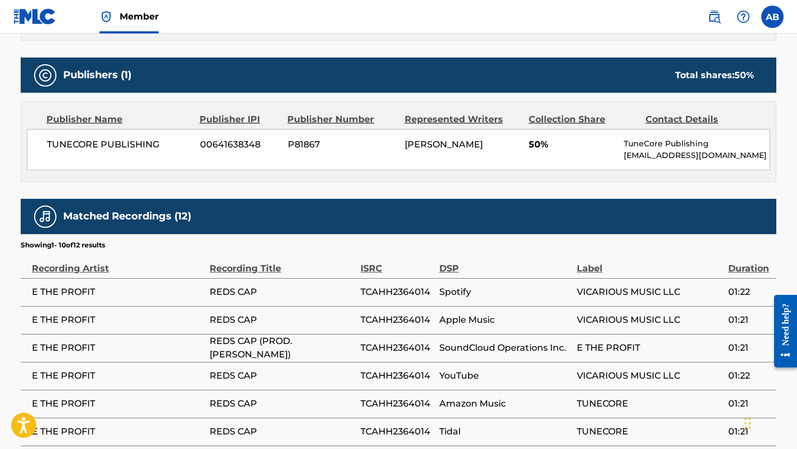
scroll to position [296, 0]
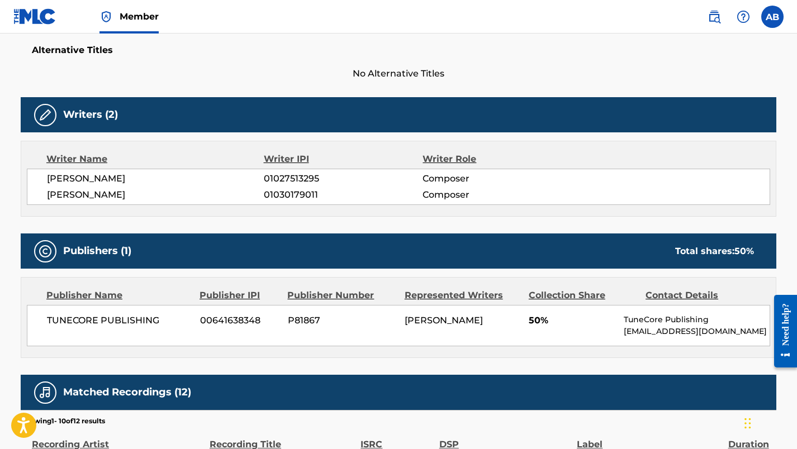
click at [631, 216] on div "Writer Name Writer IPI Writer Role [PERSON_NAME] 01027513295 Composer [PERSON_N…" at bounding box center [399, 179] width 756 height 76
click at [379, 53] on h5 "Alternative Titles" at bounding box center [398, 50] width 733 height 11
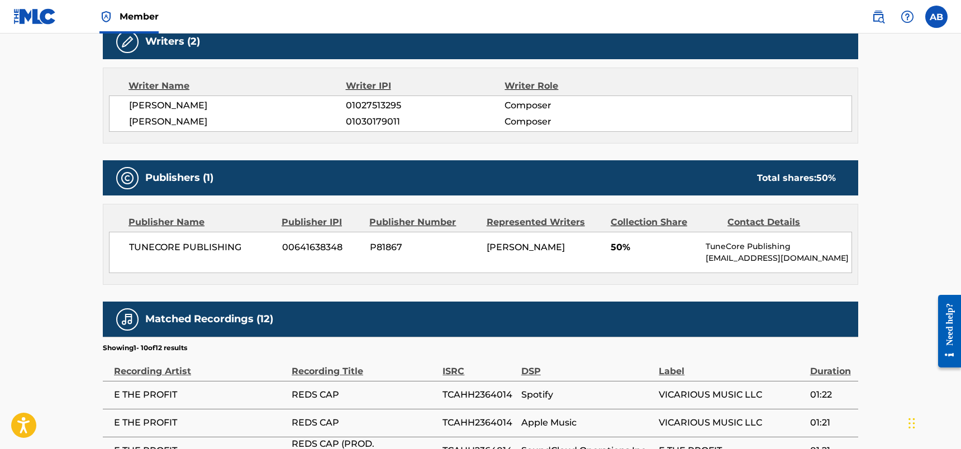
scroll to position [362, 0]
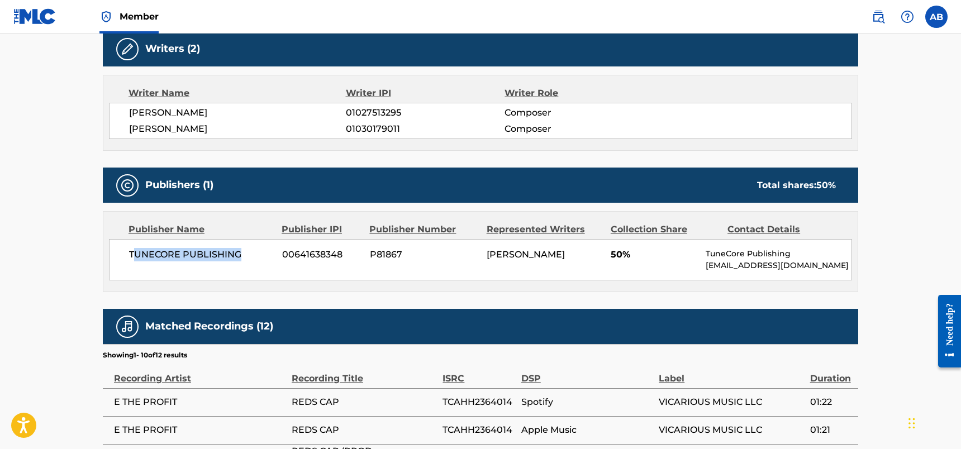
drag, startPoint x: 135, startPoint y: 254, endPoint x: 285, endPoint y: 251, distance: 150.4
click at [253, 253] on span "TUNECORE PUBLISHING" at bounding box center [201, 254] width 145 height 13
drag, startPoint x: 489, startPoint y: 254, endPoint x: 563, endPoint y: 257, distance: 74.4
click at [563, 257] on div "TUNECORE PUBLISHING 00641638348 P81867 [PERSON_NAME] 50% TuneCore Publishing [E…" at bounding box center [480, 259] width 743 height 41
drag, startPoint x: 563, startPoint y: 257, endPoint x: 482, endPoint y: 349, distance: 122.8
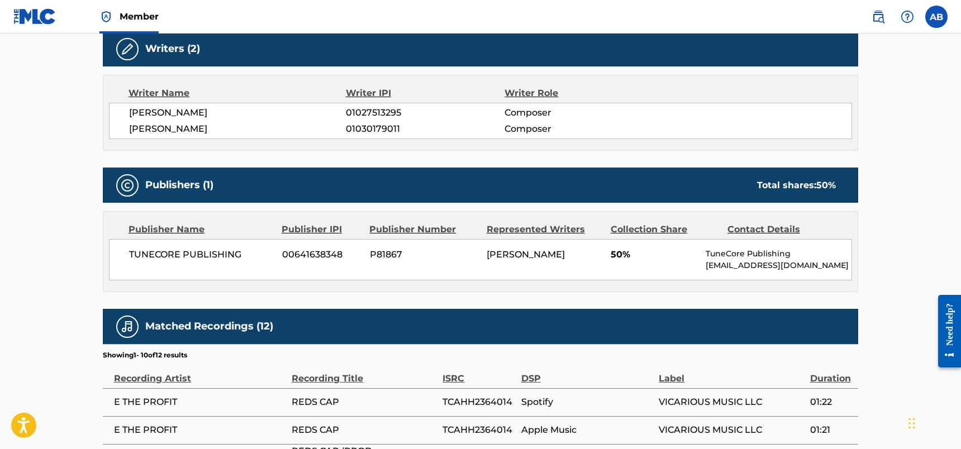
click at [557, 270] on div "TUNECORE PUBLISHING 00641638348 P81867 [PERSON_NAME] 50% TuneCore Publishing [E…" at bounding box center [480, 259] width 743 height 41
click at [495, 296] on div "Work Detail Member Work Identifier -- MLC Song Code RC7S5D ISWC -- Duration --:…" at bounding box center [481, 272] width 756 height 871
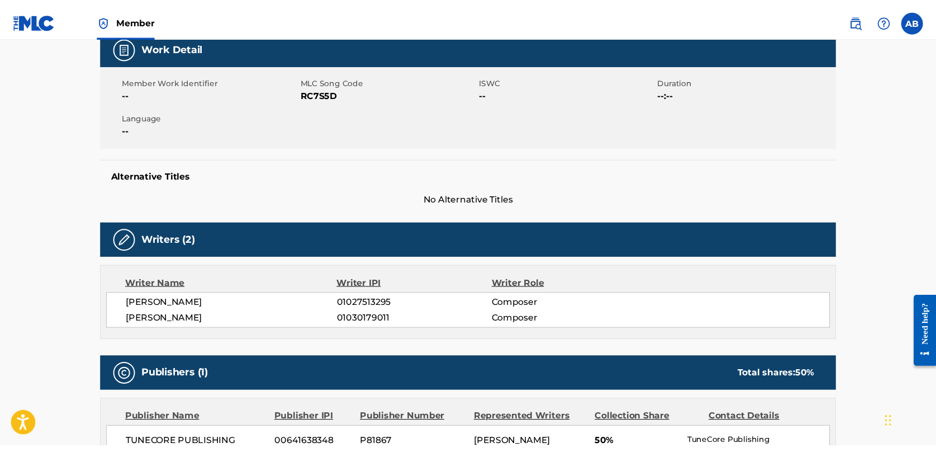
scroll to position [0, 0]
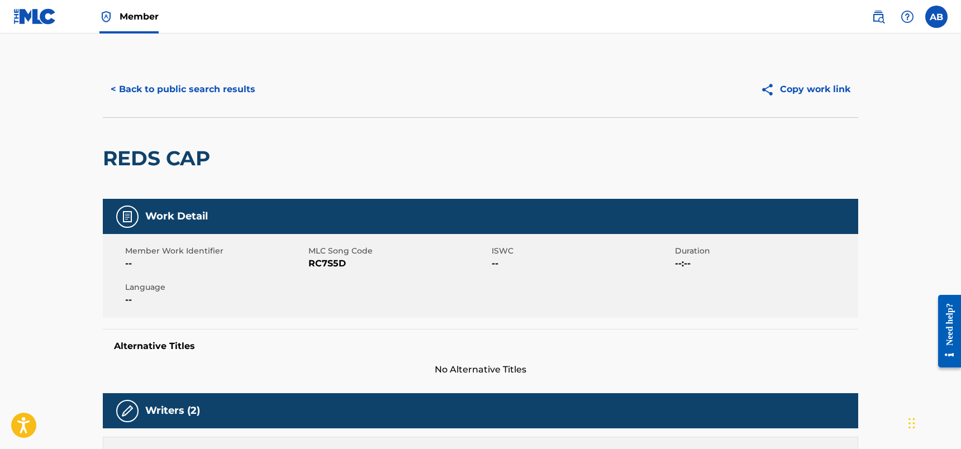
click at [581, 69] on div "< Back to public search results Copy work link" at bounding box center [481, 89] width 756 height 56
click at [591, 63] on div "< Back to public search results Copy work link" at bounding box center [481, 89] width 756 height 56
drag, startPoint x: 601, startPoint y: 52, endPoint x: 730, endPoint y: 1, distance: 138.2
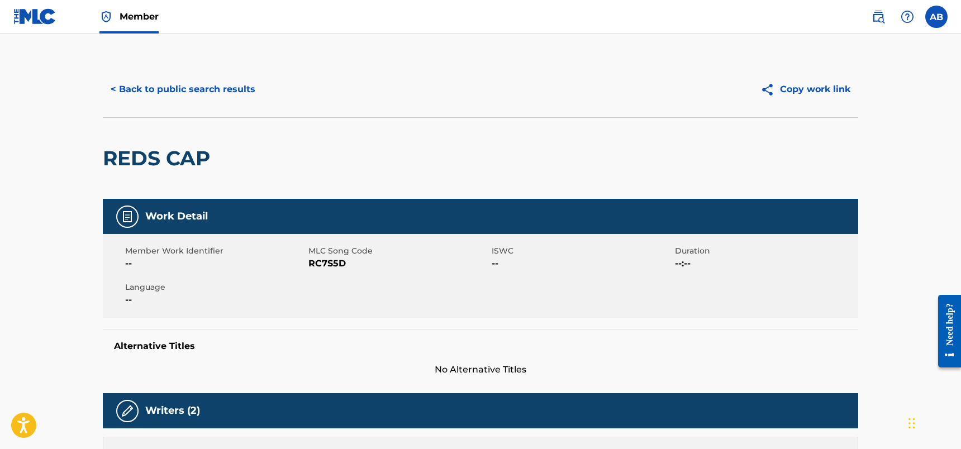
click at [473, 151] on div "REDS CAP" at bounding box center [481, 158] width 756 height 82
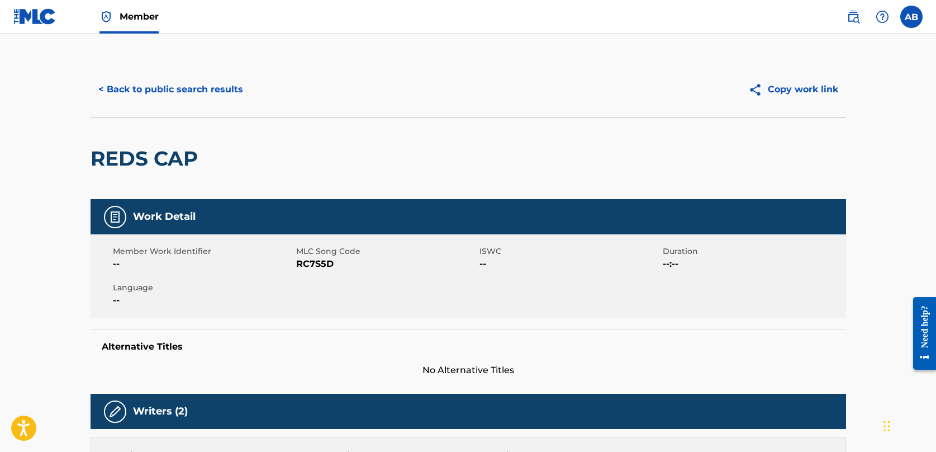
click at [166, 89] on button "< Back to public search results" at bounding box center [171, 89] width 160 height 28
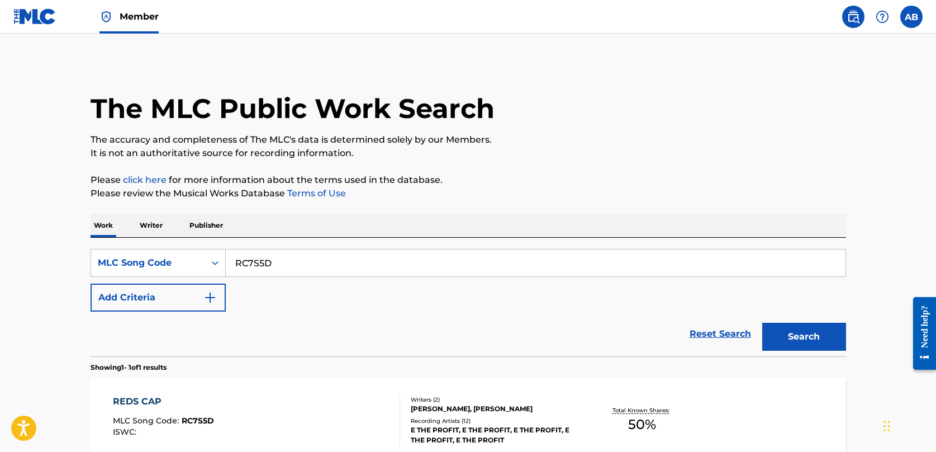
scroll to position [93, 0]
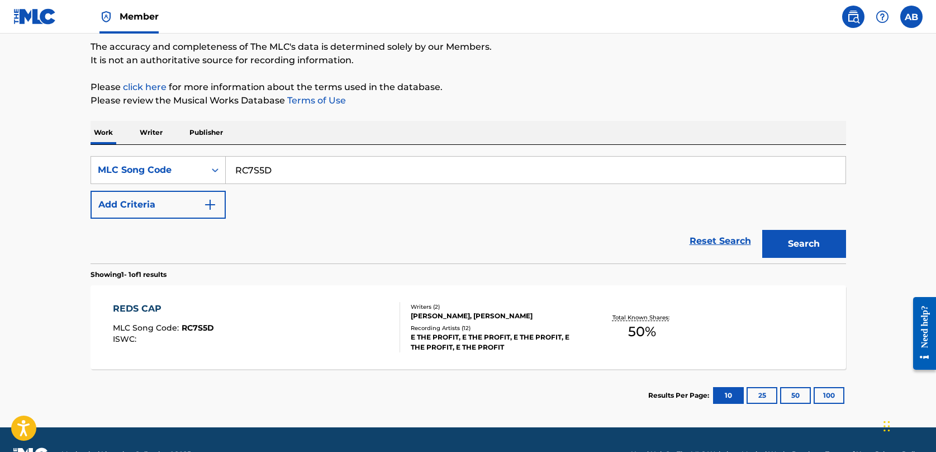
click at [277, 175] on input "RC7S5D" at bounding box center [536, 169] width 620 height 27
drag, startPoint x: 277, startPoint y: 175, endPoint x: 302, endPoint y: 179, distance: 24.8
click at [278, 175] on input "RC7S5D" at bounding box center [536, 169] width 620 height 27
paste input "EA2ZX4"
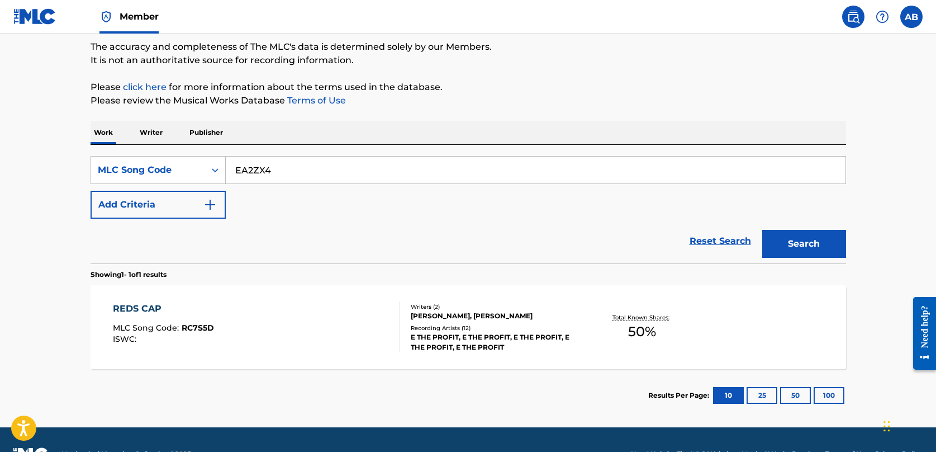
type input "EA2ZX4"
click at [682, 242] on button "Search" at bounding box center [804, 244] width 84 height 28
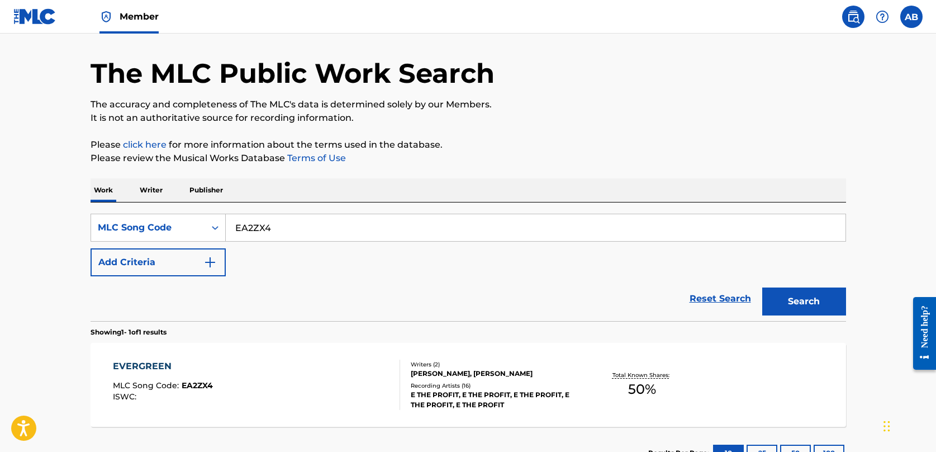
scroll to position [49, 0]
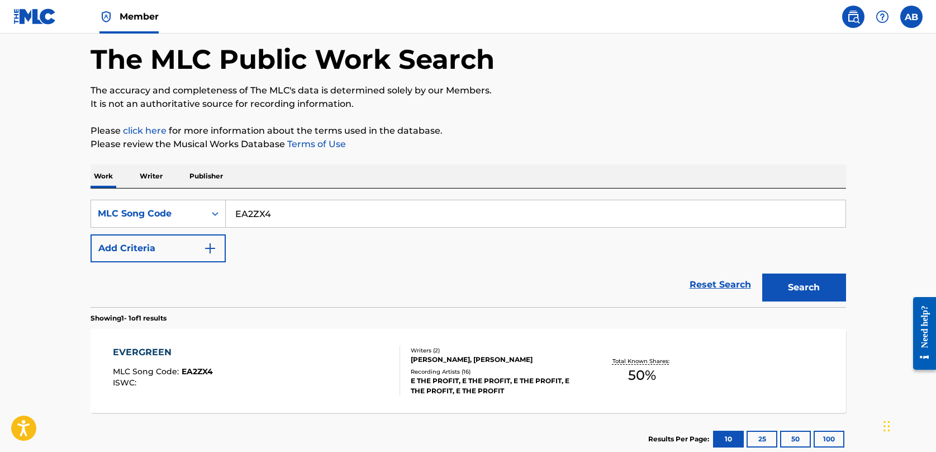
click at [144, 350] on div "EVERGREEN" at bounding box center [163, 351] width 100 height 13
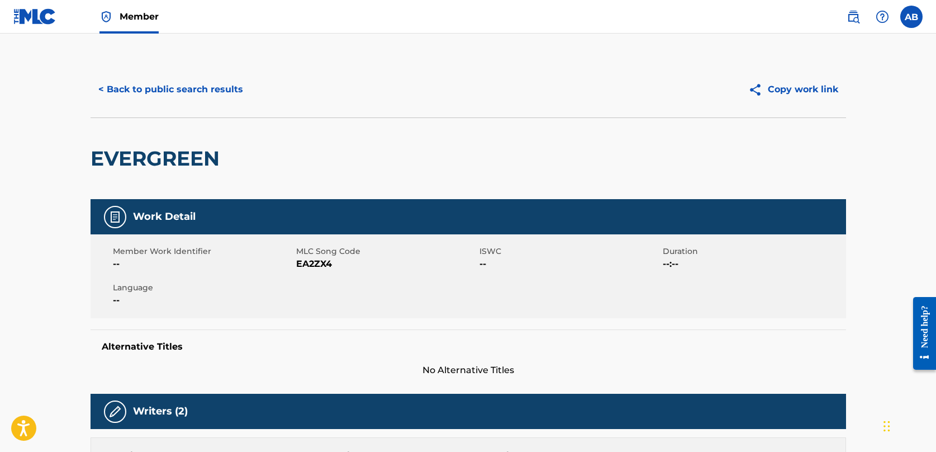
click at [372, 330] on div "Alternative Titles No Alternative Titles" at bounding box center [469, 353] width 756 height 48
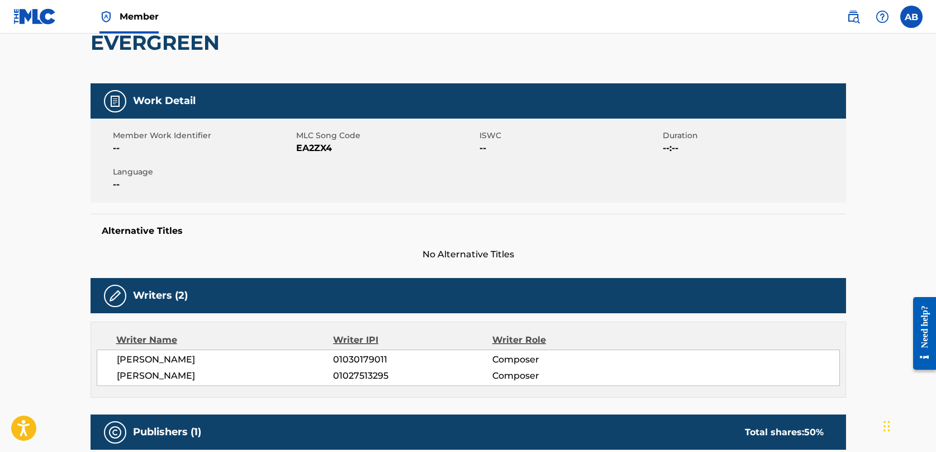
scroll to position [130, 0]
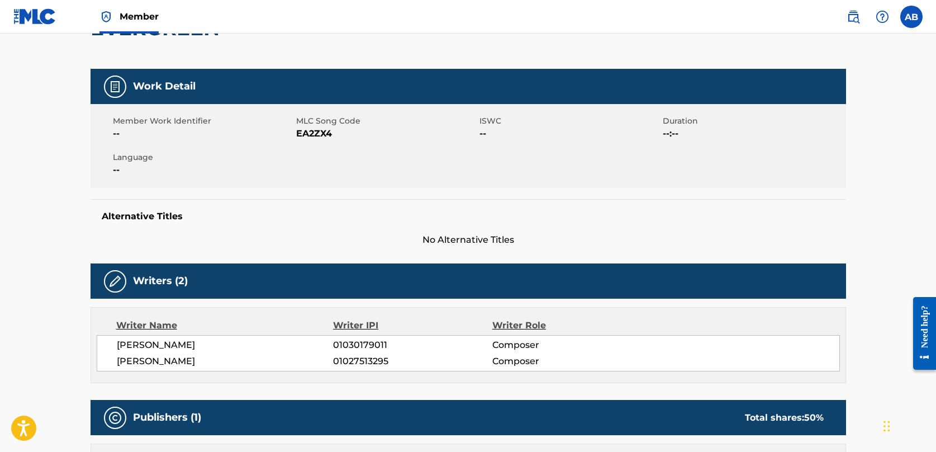
click at [45, 386] on main "< Back to public search results Copy work link EVERGREEN Work Detail Member Wor…" at bounding box center [468, 430] width 936 height 1055
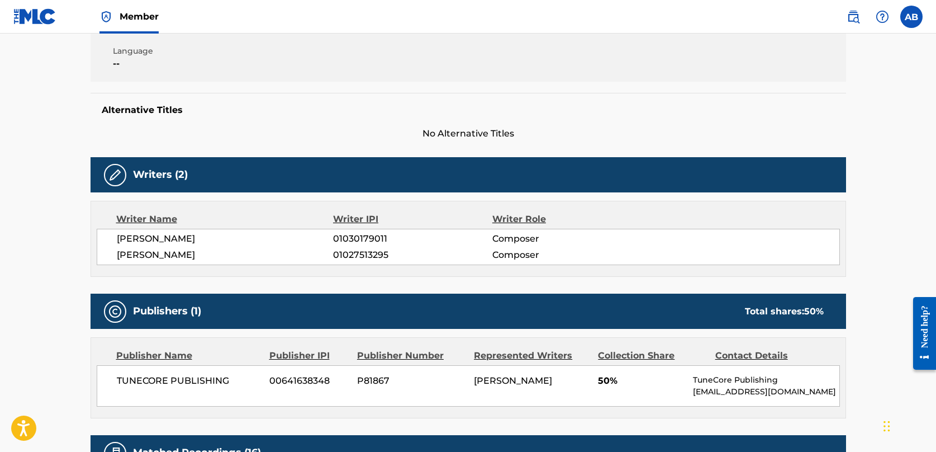
scroll to position [302, 0]
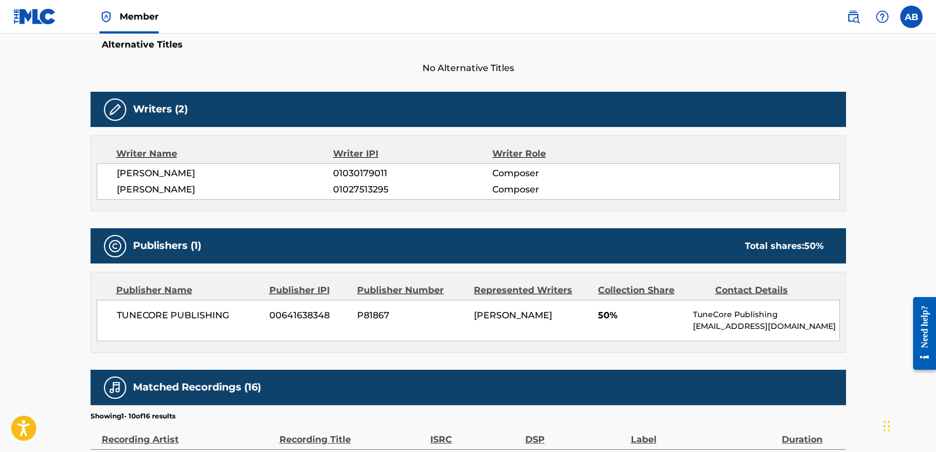
click at [682, 230] on div "< Back to public search results Copy work link EVERGREEN Work Detail Member Wor…" at bounding box center [468, 264] width 782 height 1009
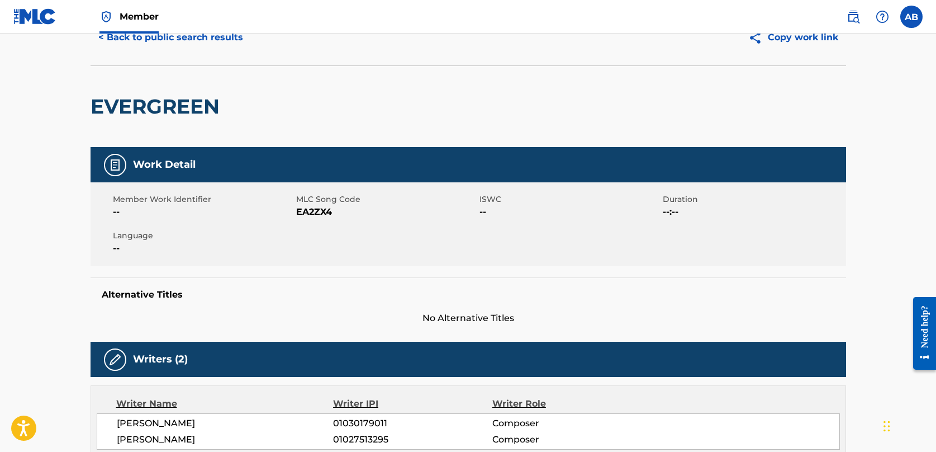
click at [191, 45] on button "< Back to public search results" at bounding box center [171, 37] width 160 height 28
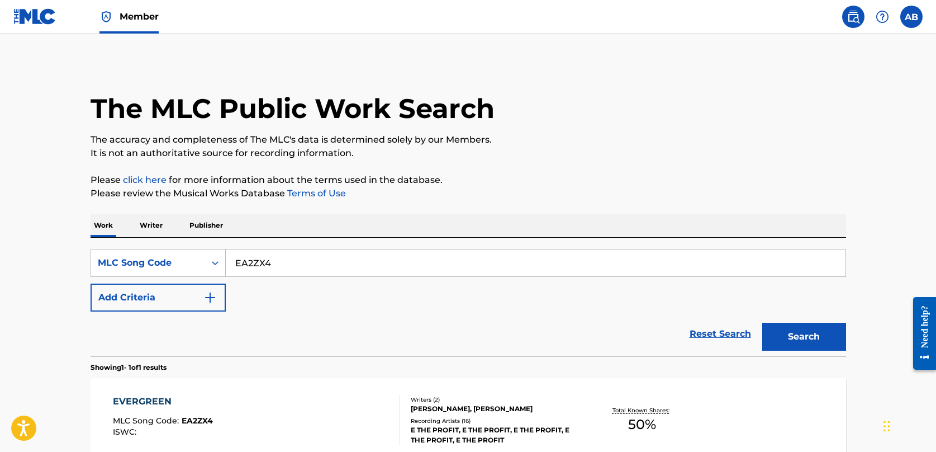
click at [35, 11] on img at bounding box center [34, 16] width 43 height 16
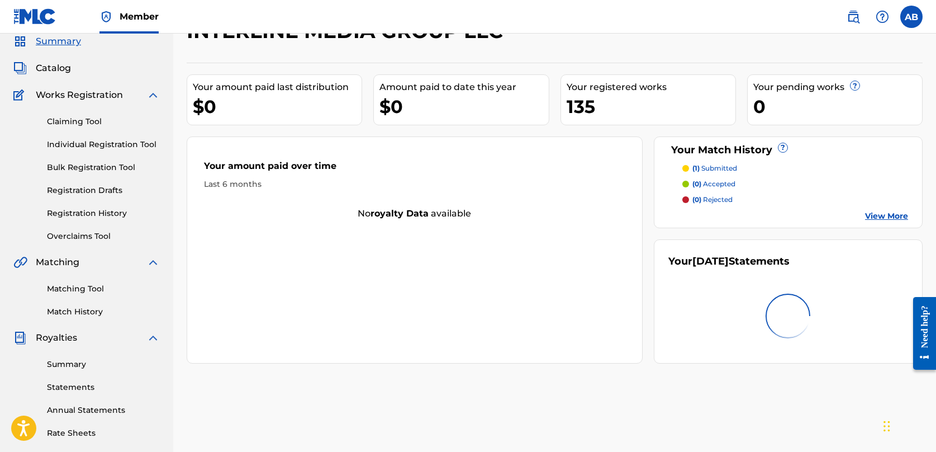
scroll to position [36, 0]
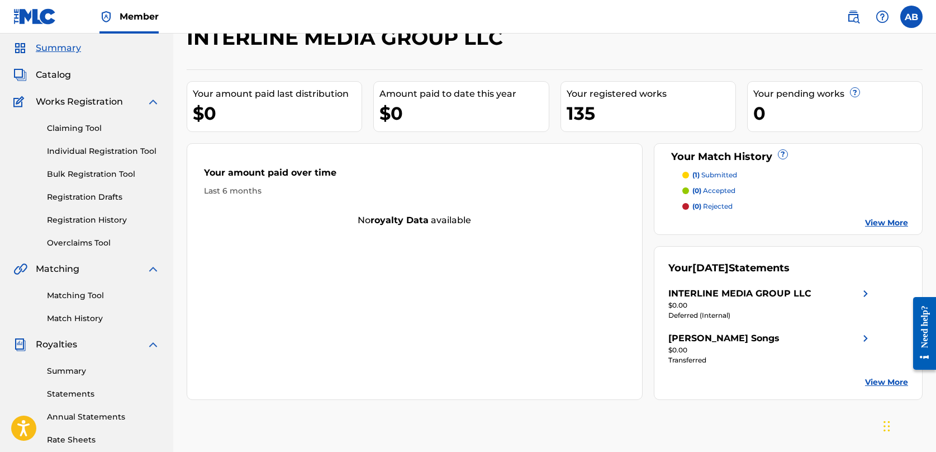
click at [678, 0] on html "Accessibility Screen-Reader Guide, Feedback, and Issue Reporting | New window C…" at bounding box center [468, 190] width 936 height 452
click at [82, 296] on link "Matching Tool" at bounding box center [103, 295] width 113 height 12
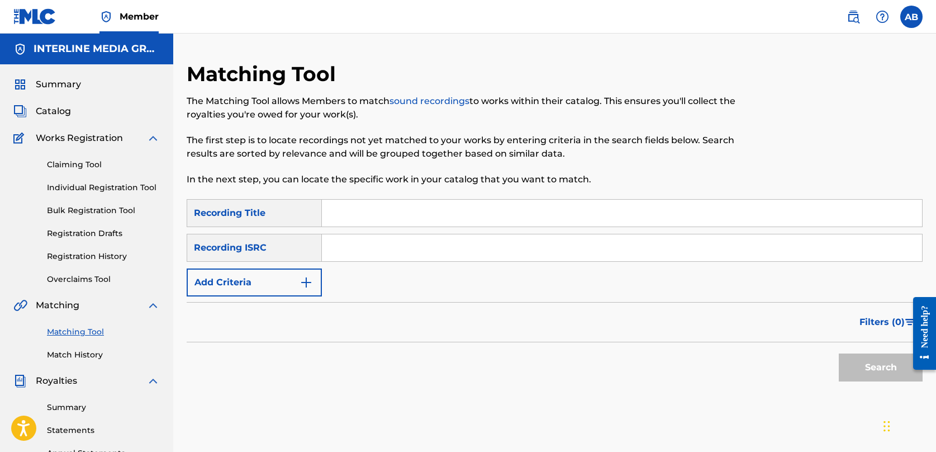
click at [386, 250] on input "Search Form" at bounding box center [622, 247] width 600 height 27
paste input "TCAIC2439609"
type input "TCAIC2439609"
click at [682, 369] on button "Search" at bounding box center [881, 367] width 84 height 28
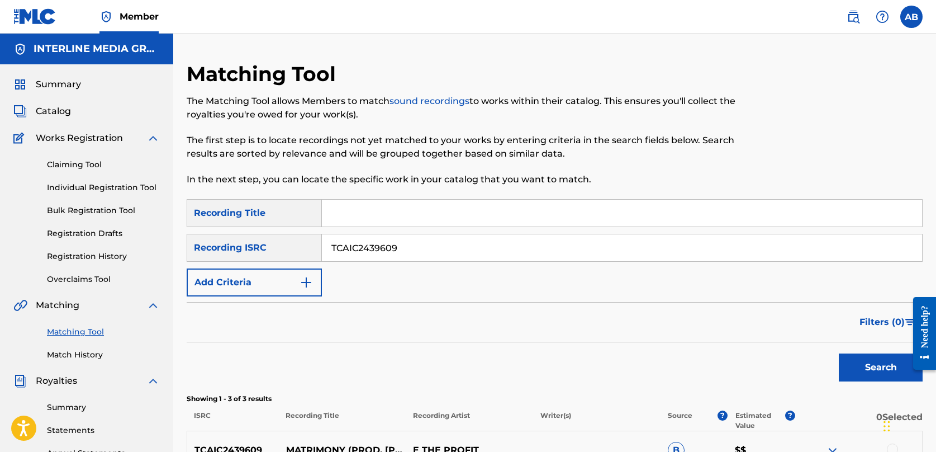
click at [386, 162] on div "The Matching Tool allows Members to match sound recordings to works within thei…" at bounding box center [470, 140] width 567 height 92
click at [366, 241] on input "TCAIC2439609" at bounding box center [622, 247] width 600 height 27
click at [462, 291] on div "SearchWithCriteria687f6ea2-fcb0-4e38-adc4-b1a3441640b7 Recording Title SearchWi…" at bounding box center [555, 247] width 736 height 97
click at [556, 298] on form "SearchWithCriteria687f6ea2-fcb0-4e38-adc4-b1a3441640b7 Recording Title SearchWi…" at bounding box center [555, 293] width 736 height 188
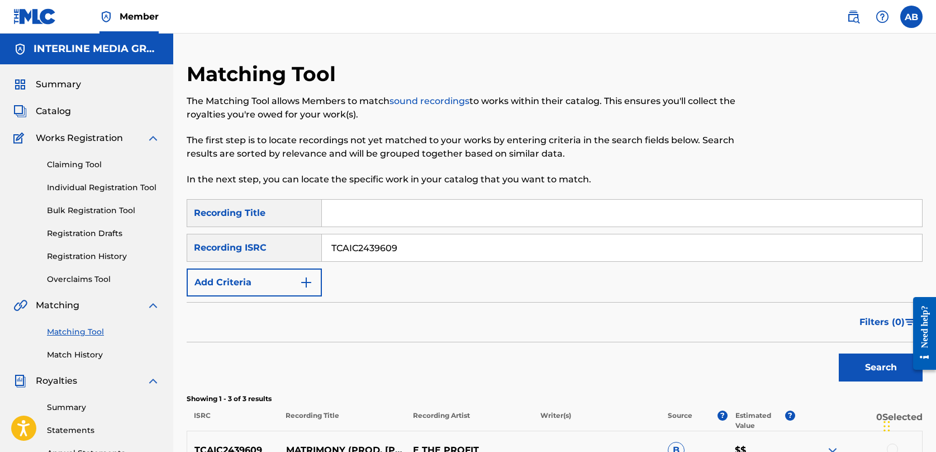
click at [569, 178] on p "In the next step, you can locate the specific work in your catalog that you wan…" at bounding box center [470, 179] width 567 height 13
click at [605, 181] on p "In the next step, you can locate the specific work in your catalog that you wan…" at bounding box center [470, 179] width 567 height 13
click at [629, 179] on p "In the next step, you can locate the specific work in your catalog that you wan…" at bounding box center [470, 179] width 567 height 13
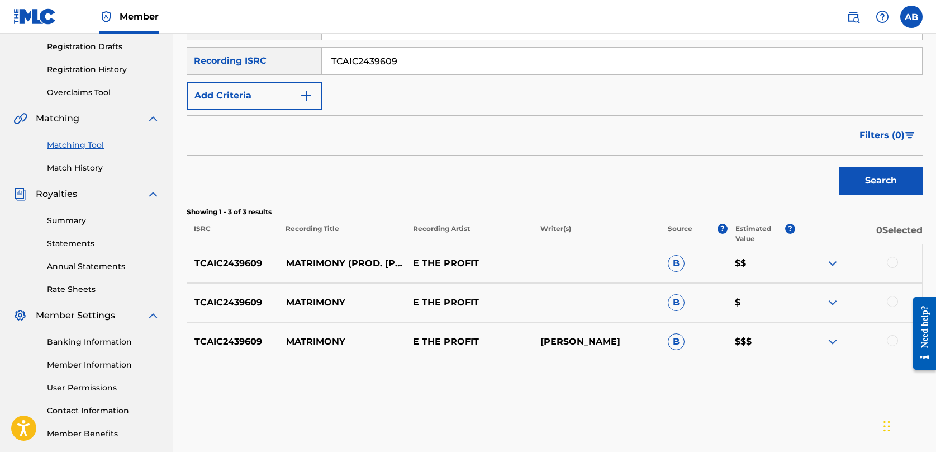
click at [682, 414] on div "Matching Tool The Matching Tool allows Members to match sound recordings to wor…" at bounding box center [555, 164] width 736 height 578
click at [682, 0] on html "Accessibility Screen-Reader Guide, Feedback, and Issue Reporting | New window C…" at bounding box center [468, 39] width 936 height 452
click at [365, 158] on div "Search" at bounding box center [555, 177] width 736 height 45
